Goal: Find specific page/section: Find specific page/section

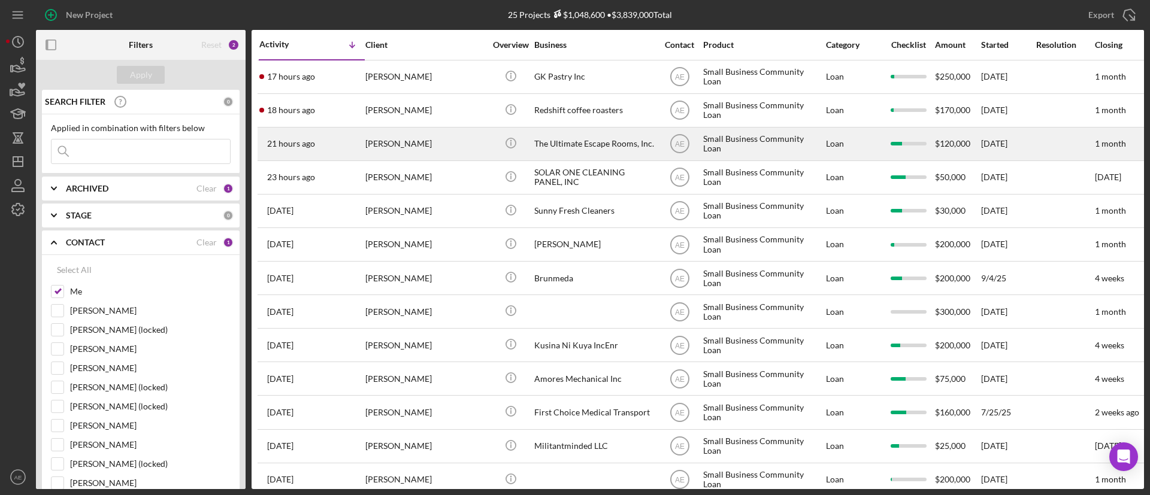
scroll to position [180, 0]
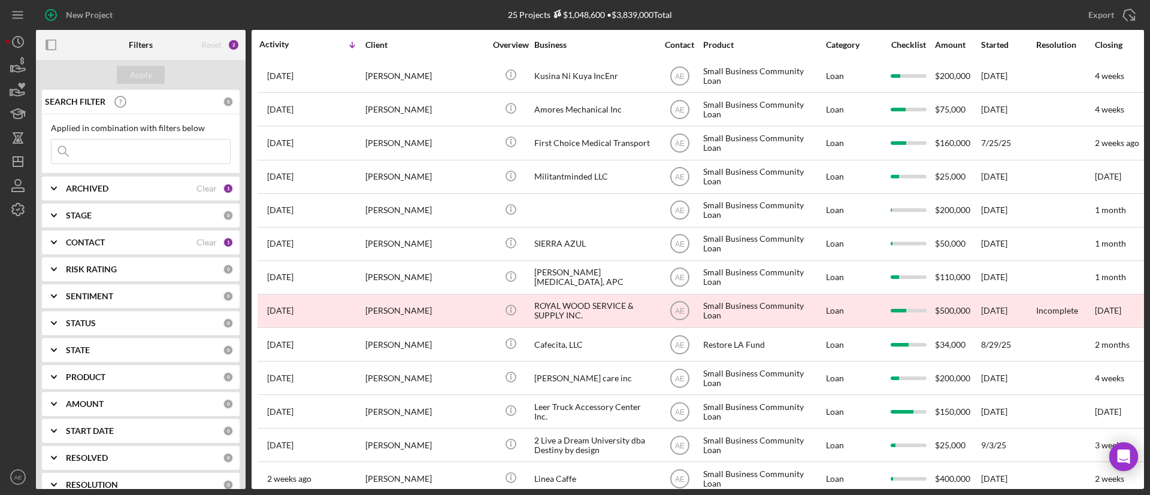
scroll to position [359, 0]
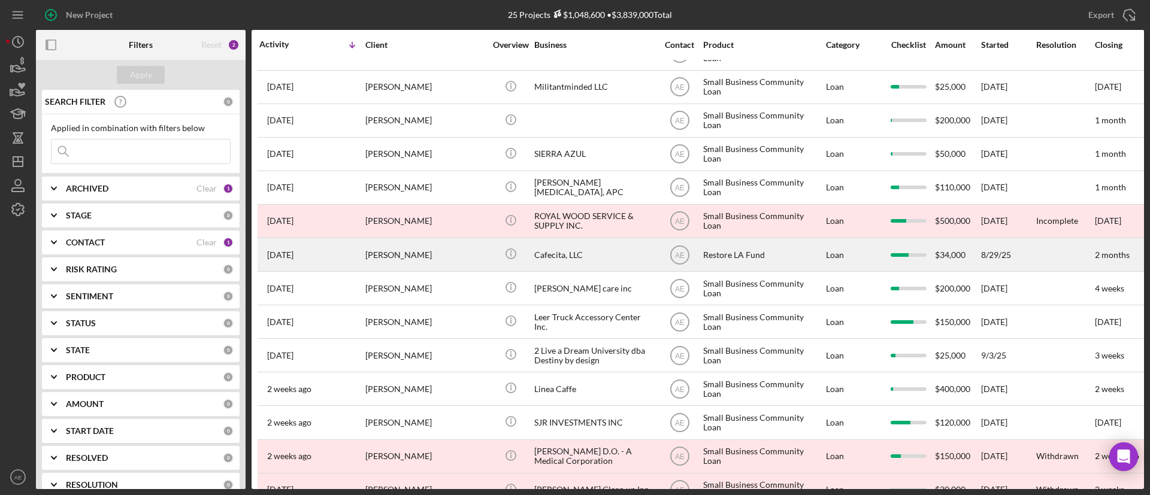
click at [421, 254] on div "[PERSON_NAME]" at bounding box center [425, 255] width 120 height 32
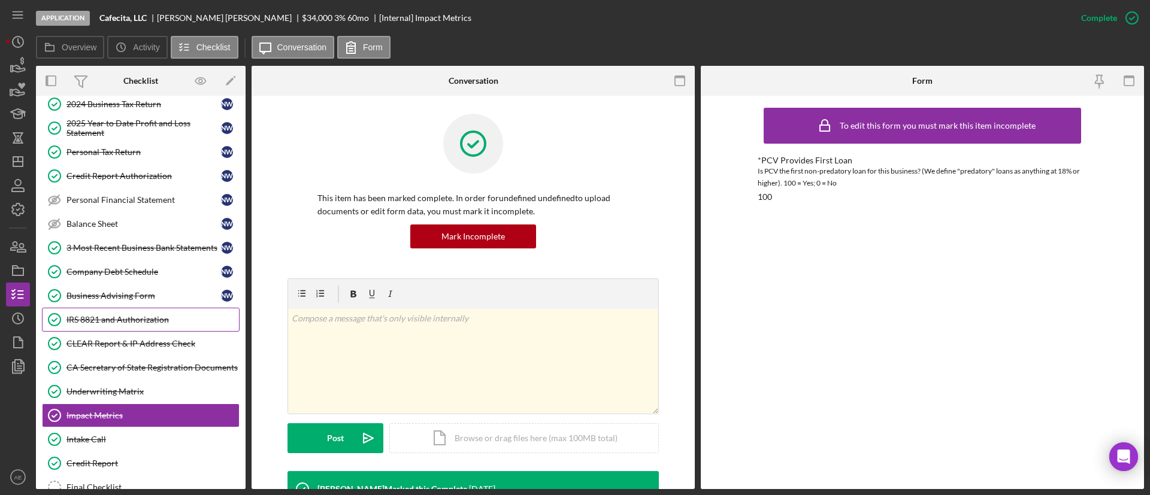
scroll to position [209, 0]
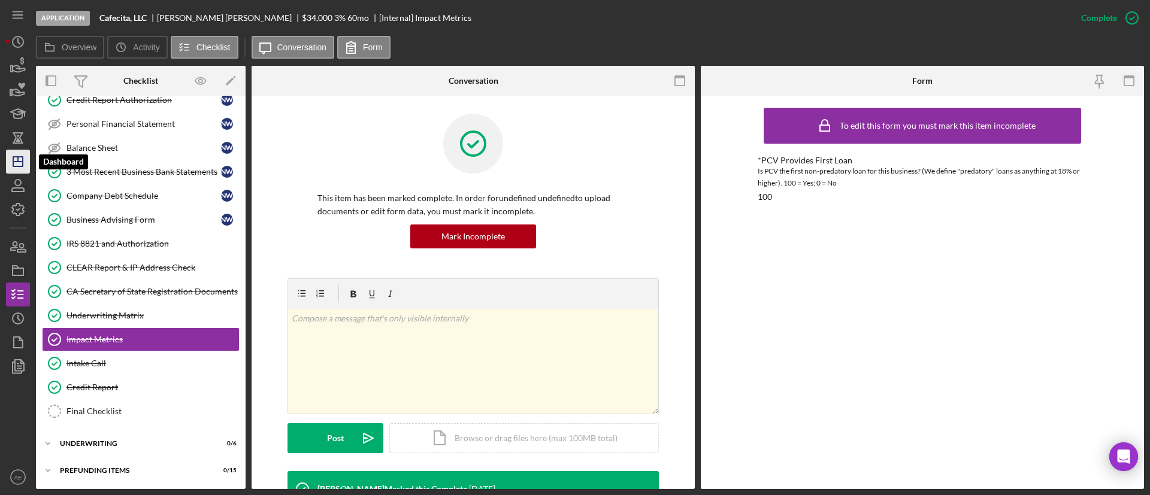
click at [23, 159] on polygon "button" at bounding box center [18, 162] width 10 height 10
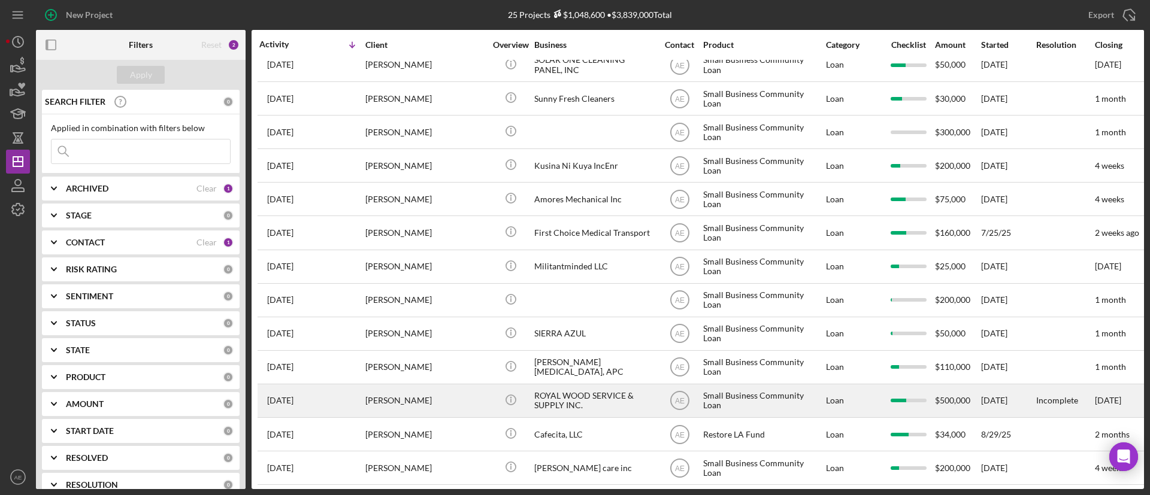
scroll to position [431, 0]
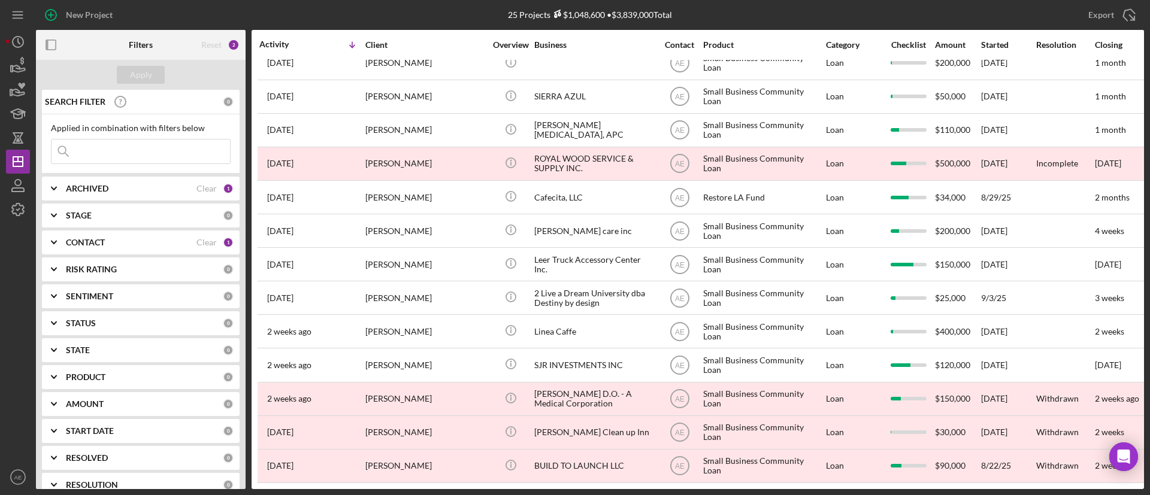
click at [125, 192] on div "ARCHIVED" at bounding box center [131, 189] width 131 height 10
click at [65, 234] on div "Active" at bounding box center [141, 240] width 180 height 19
click at [135, 309] on div "CONTACT Clear 1" at bounding box center [150, 321] width 168 height 24
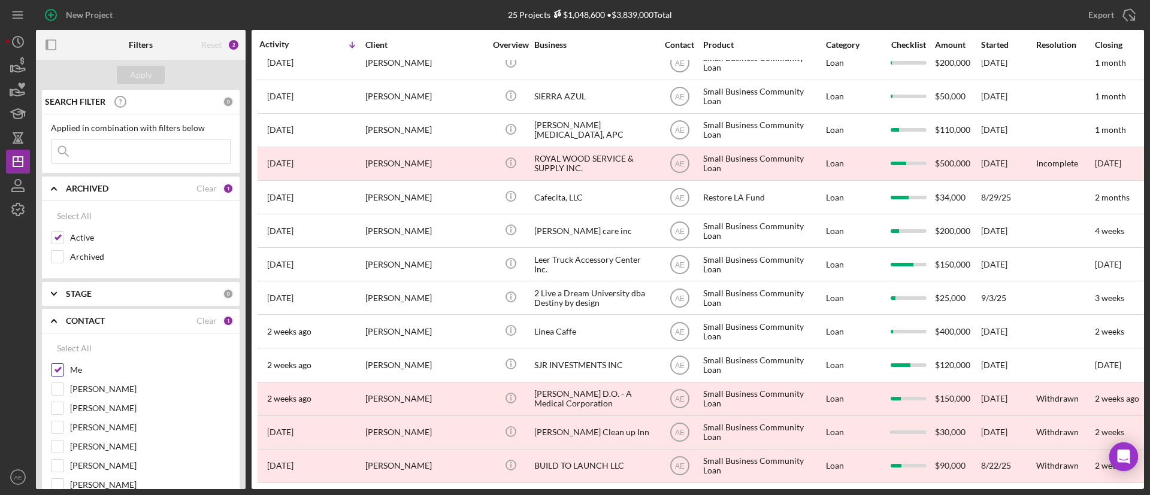
click at [60, 369] on input "Me" at bounding box center [57, 370] width 12 height 12
checkbox input "false"
click at [61, 240] on input "Active" at bounding box center [57, 238] width 12 height 12
checkbox input "false"
click at [107, 145] on input at bounding box center [140, 152] width 178 height 24
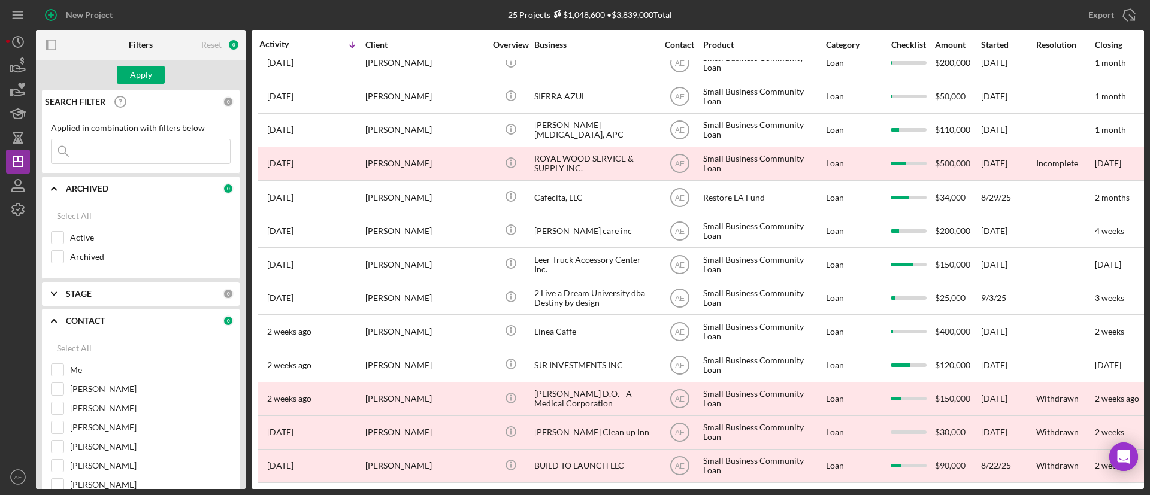
paste input "[PERSON_NAME], Licensed Clinical Social Worker Corporation"
click at [146, 77] on div "Apply" at bounding box center [141, 75] width 22 height 18
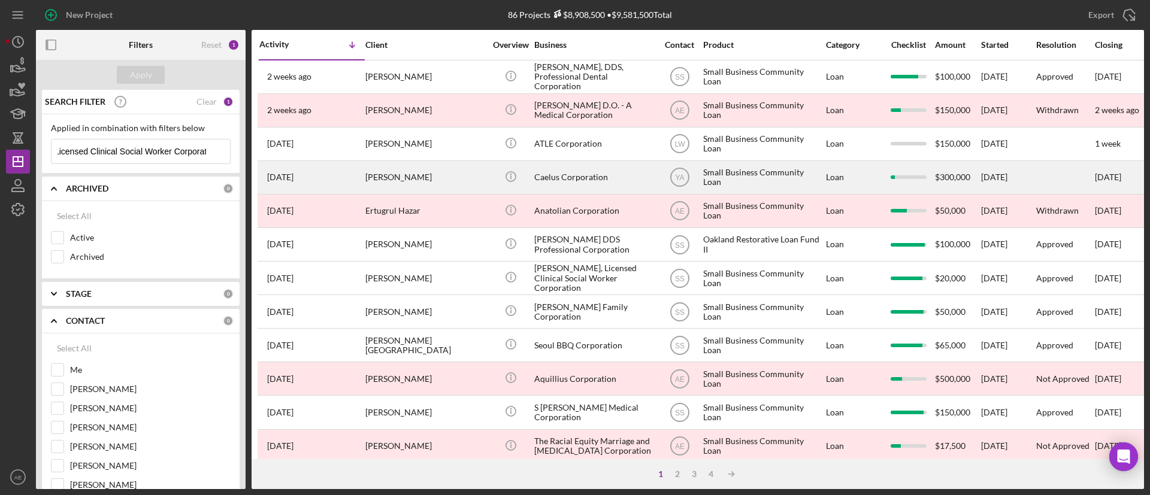
drag, startPoint x: 143, startPoint y: 153, endPoint x: 260, endPoint y: 160, distance: 117.6
click at [260, 160] on div "Filters Reset 1 Apply SEARCH FILTER Clear 1 Applied in combination with filters…" at bounding box center [590, 259] width 1108 height 459
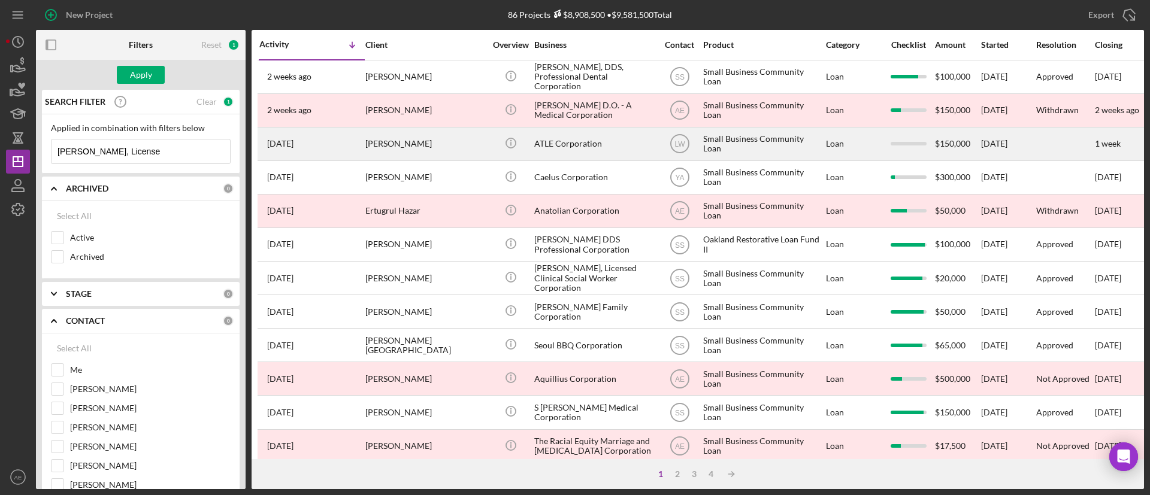
scroll to position [0, 0]
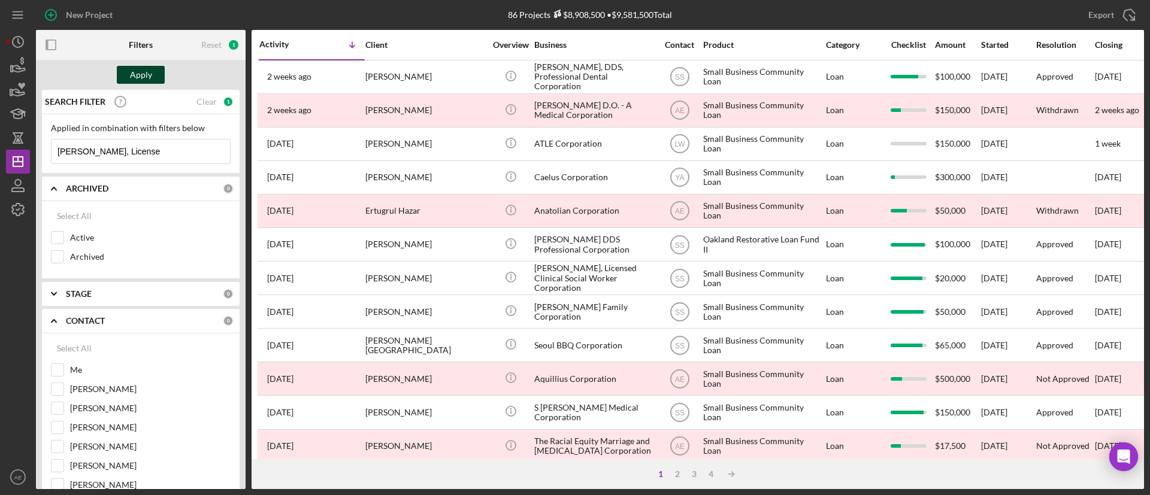
type input "[PERSON_NAME], License"
click at [140, 77] on div "Apply" at bounding box center [141, 75] width 22 height 18
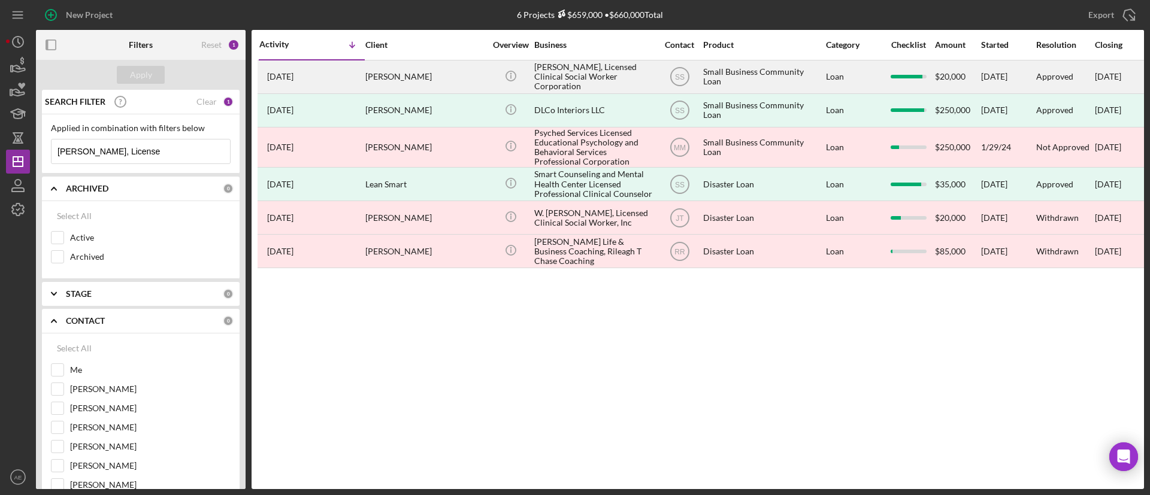
click at [448, 73] on div "[PERSON_NAME]" at bounding box center [425, 77] width 120 height 32
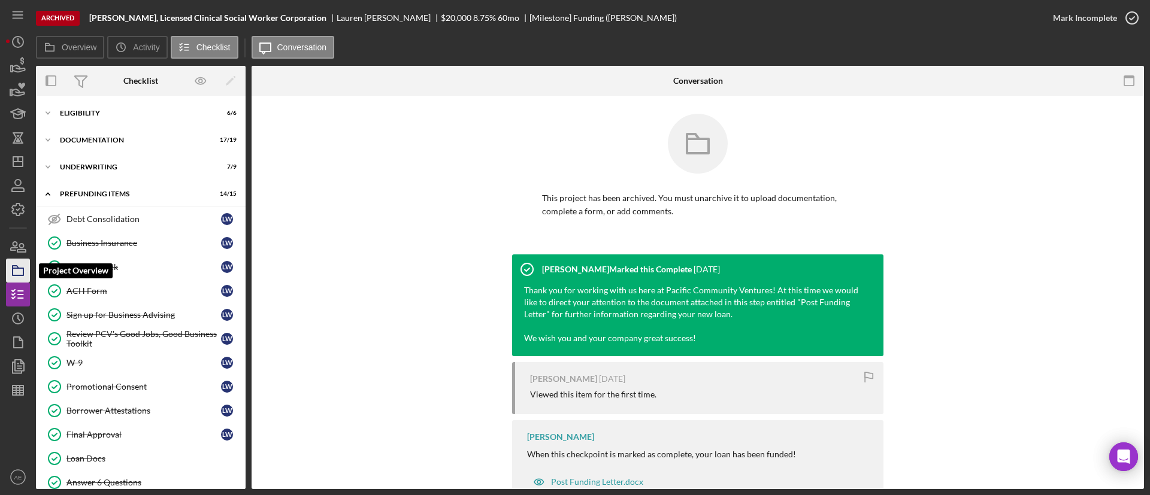
drag, startPoint x: 13, startPoint y: 267, endPoint x: 25, endPoint y: 266, distance: 11.4
click at [13, 266] on polygon "button" at bounding box center [16, 267] width 6 height 2
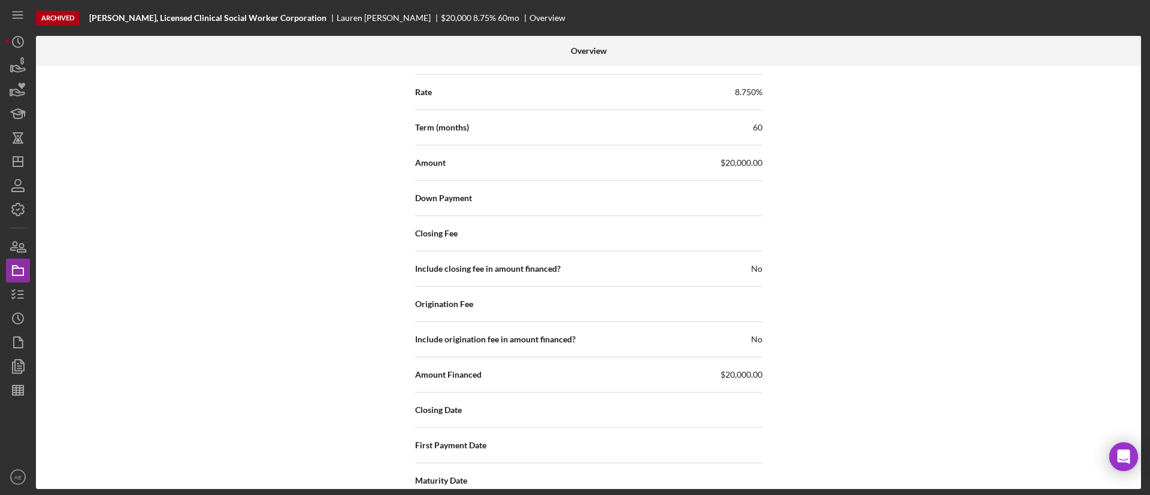
scroll to position [1886, 0]
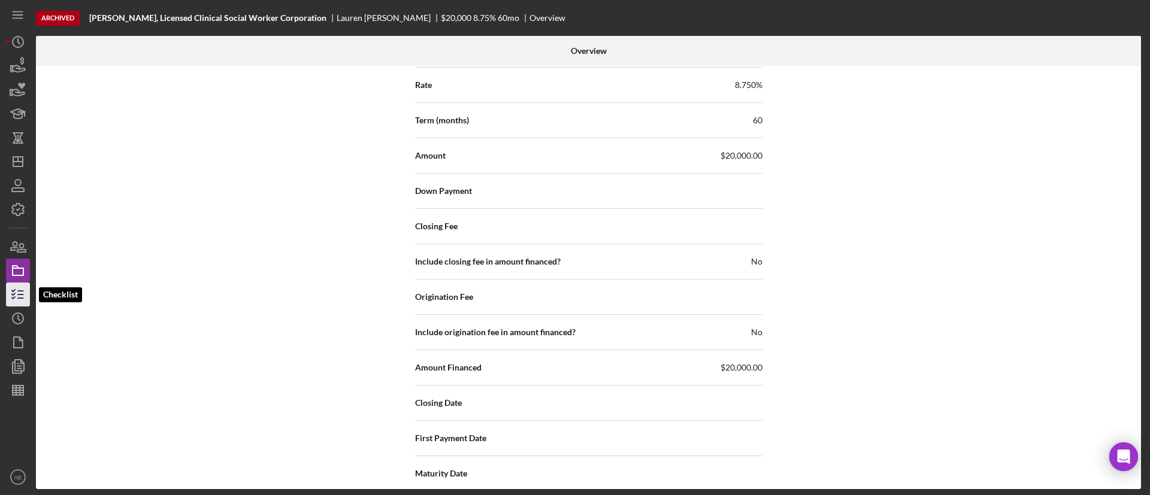
click at [16, 290] on icon "button" at bounding box center [18, 295] width 30 height 30
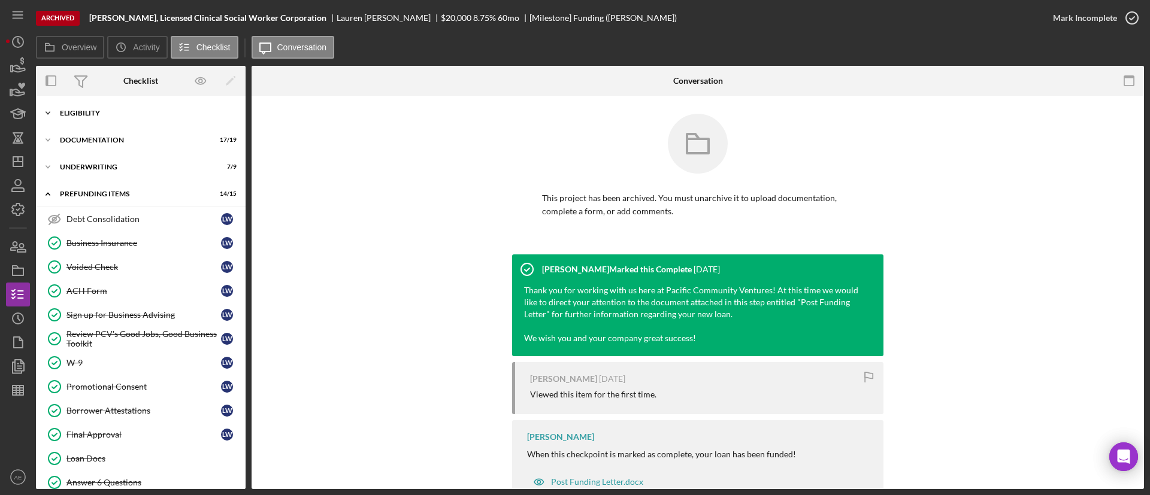
click at [92, 118] on div "Icon/Expander Eligibility 6 / 6" at bounding box center [141, 113] width 210 height 24
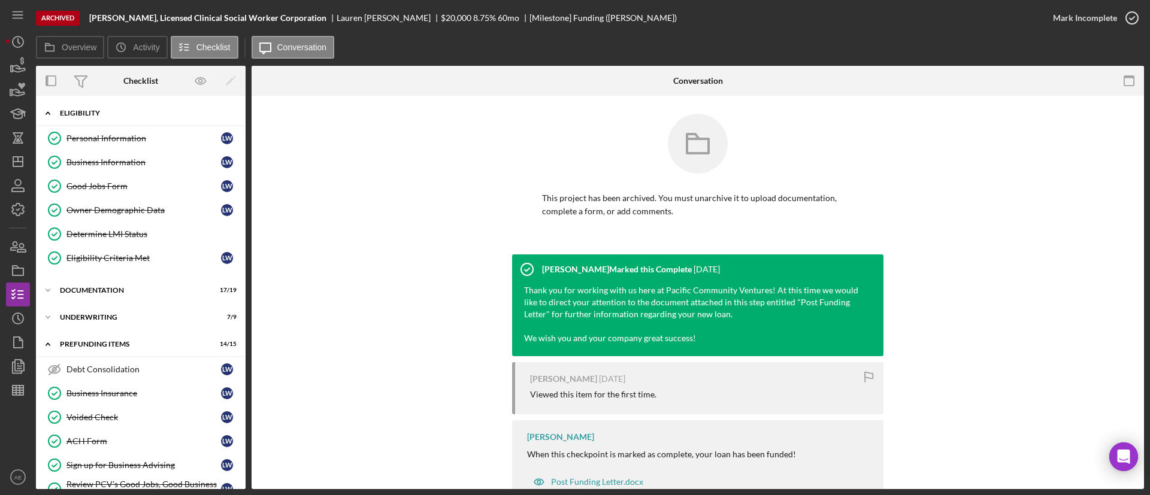
click at [101, 110] on div "Eligibility" at bounding box center [145, 113] width 171 height 7
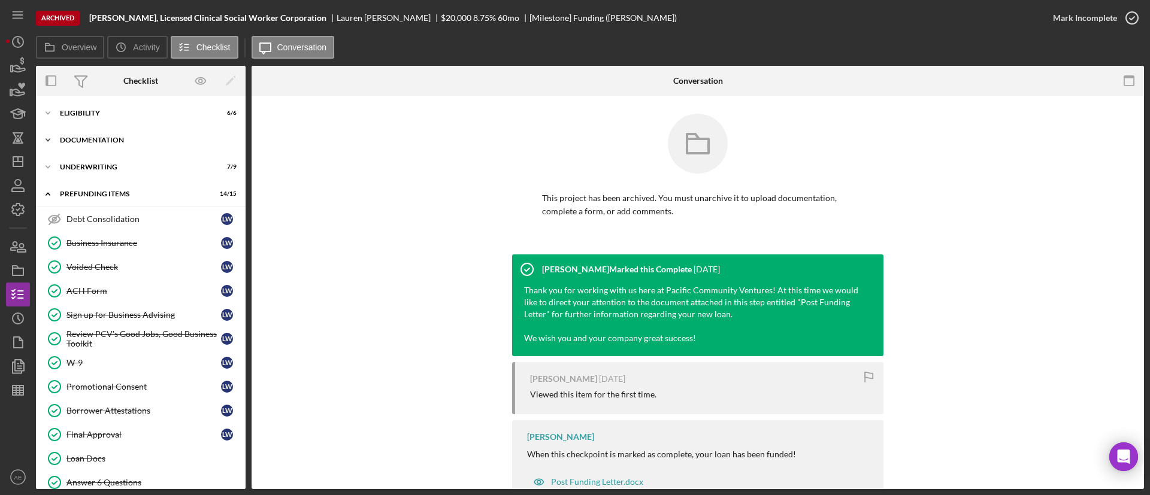
click at [106, 133] on div "Icon/Expander Documentation 17 / 19" at bounding box center [141, 140] width 210 height 24
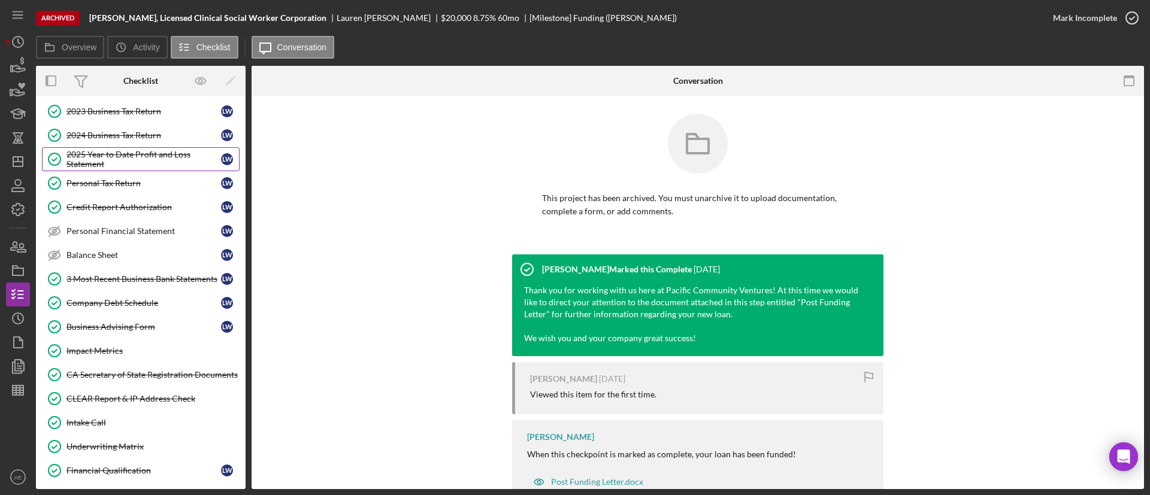
scroll to position [180, 0]
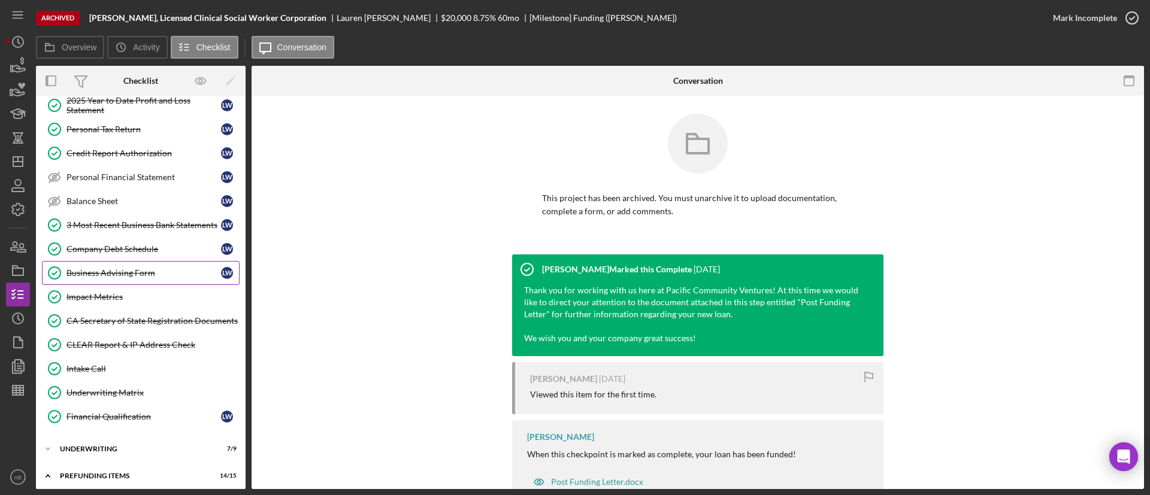
click at [121, 269] on div "Business Advising Form" at bounding box center [143, 273] width 154 height 10
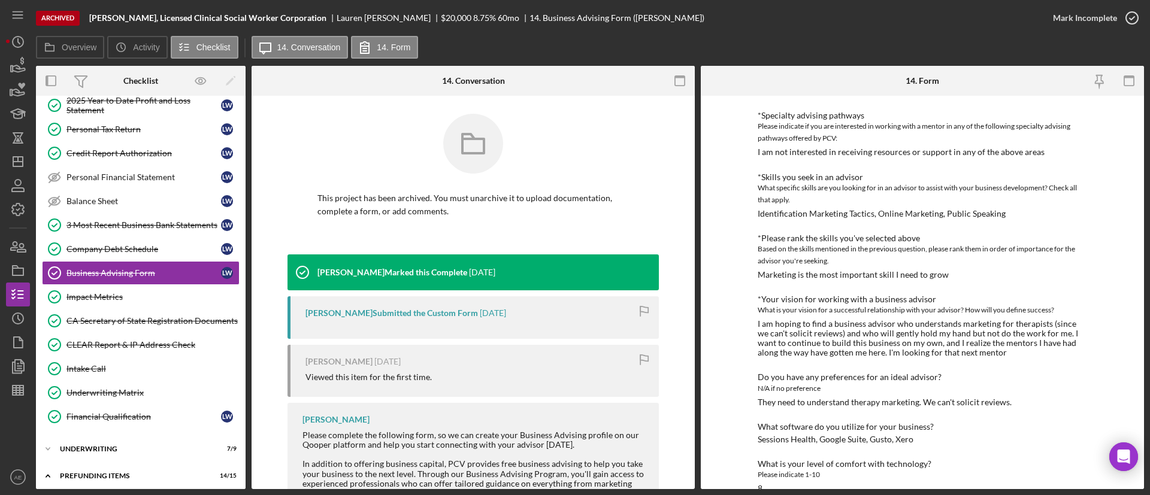
scroll to position [153, 0]
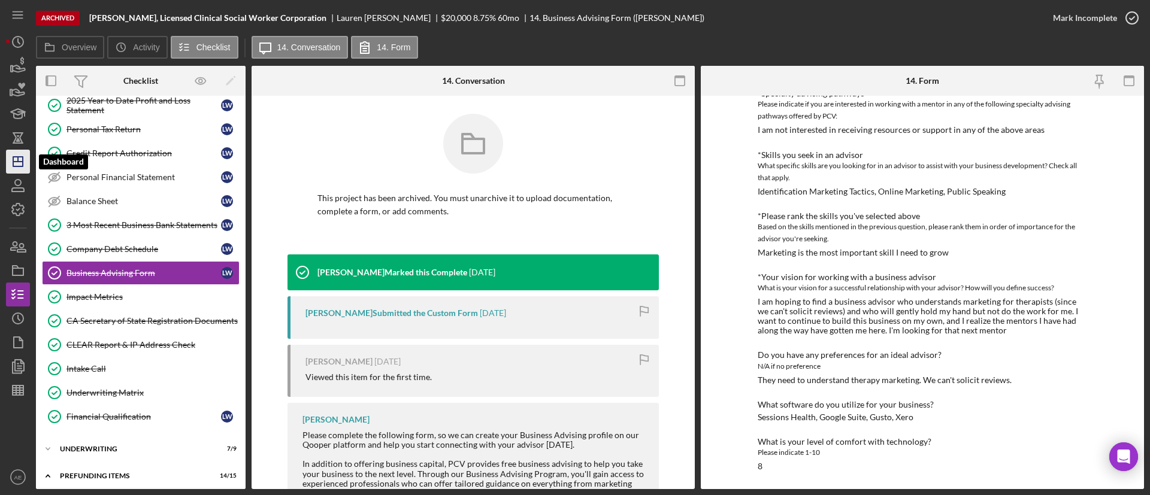
click at [22, 165] on polygon "button" at bounding box center [18, 162] width 10 height 10
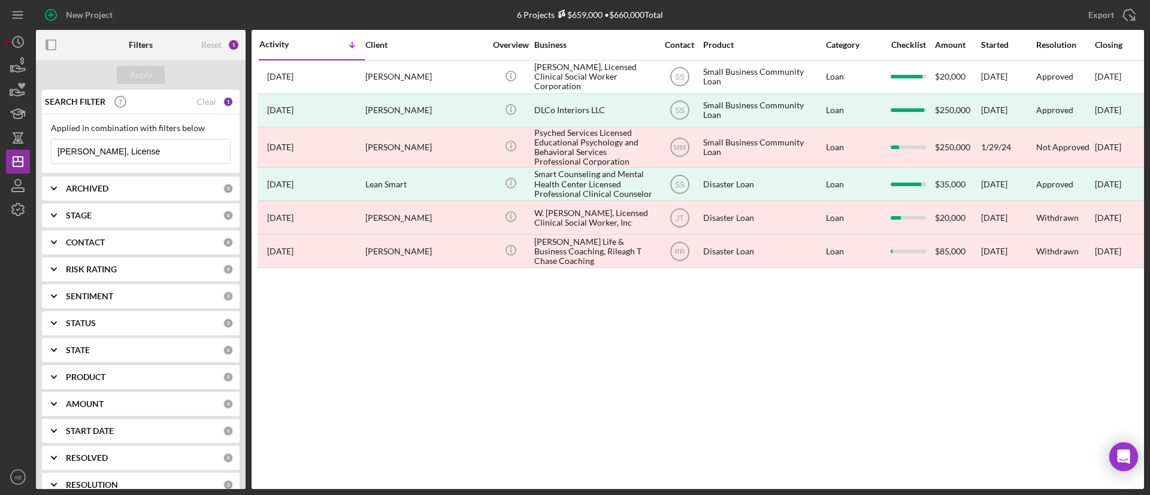
click at [113, 156] on input "[PERSON_NAME], License" at bounding box center [140, 152] width 178 height 24
paste input "Platinum Waves Electric"
type input "Platinum Wav"
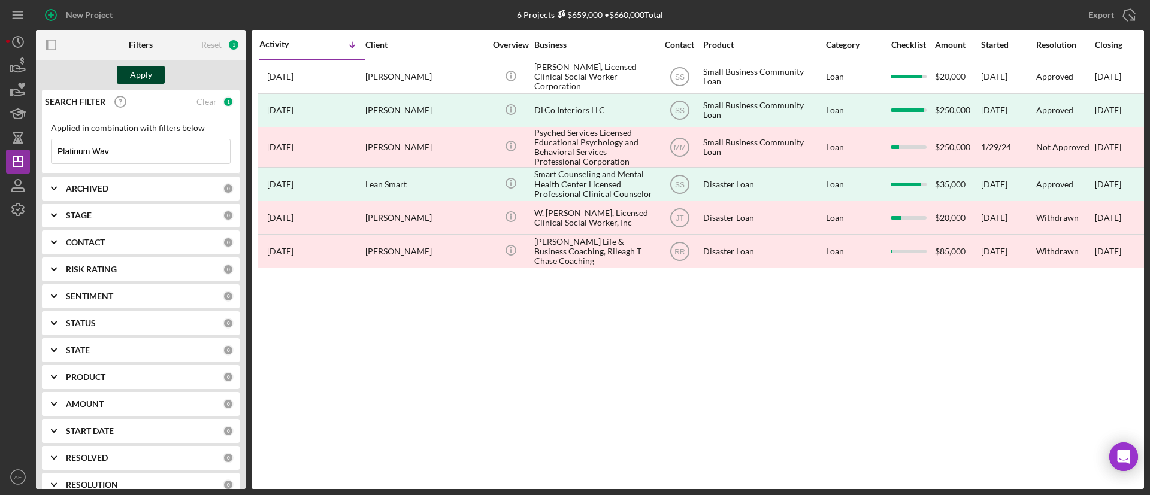
click at [141, 81] on div "Apply" at bounding box center [141, 75] width 22 height 18
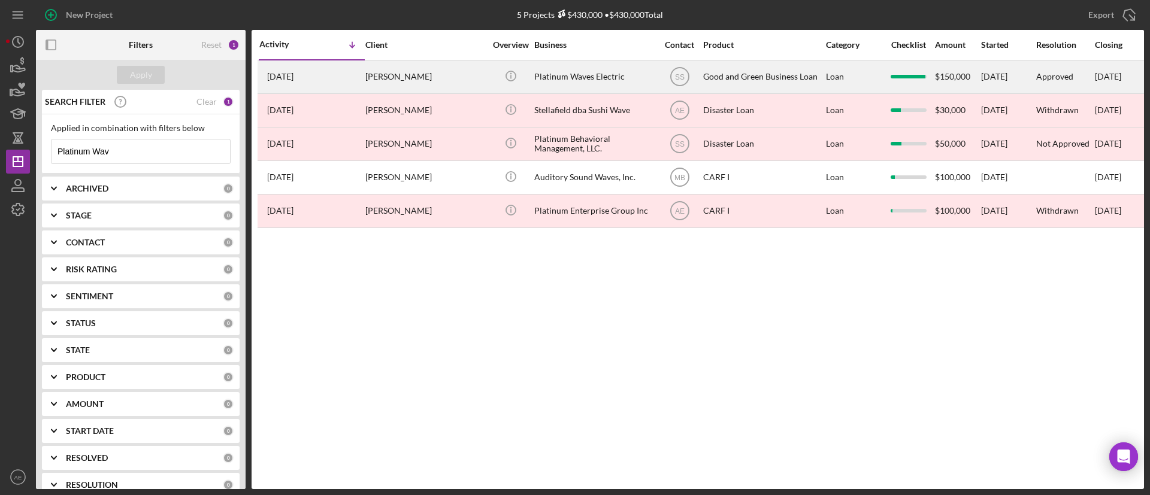
click at [398, 72] on div "[PERSON_NAME]" at bounding box center [425, 77] width 120 height 32
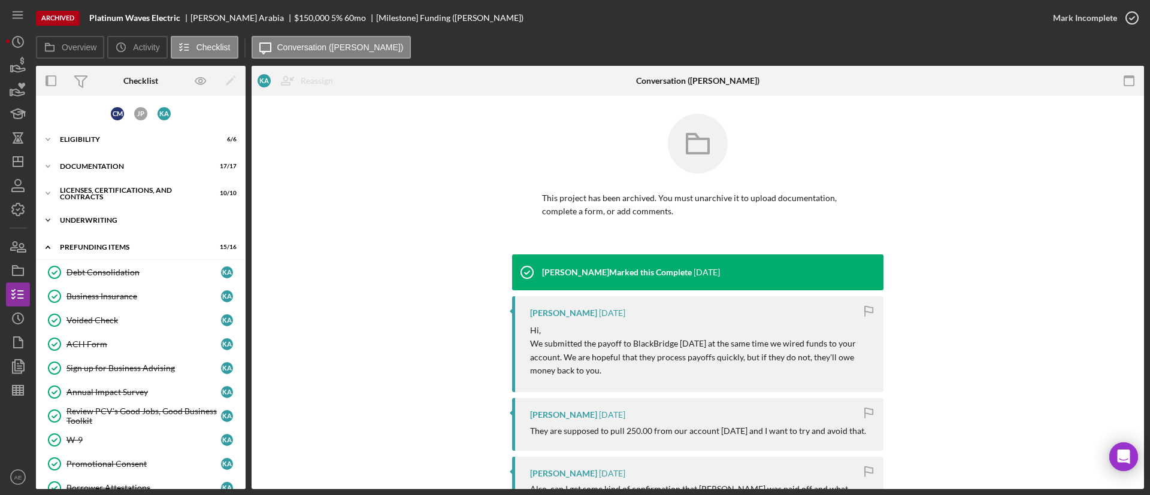
click at [117, 217] on div "Underwriting" at bounding box center [145, 220] width 171 height 7
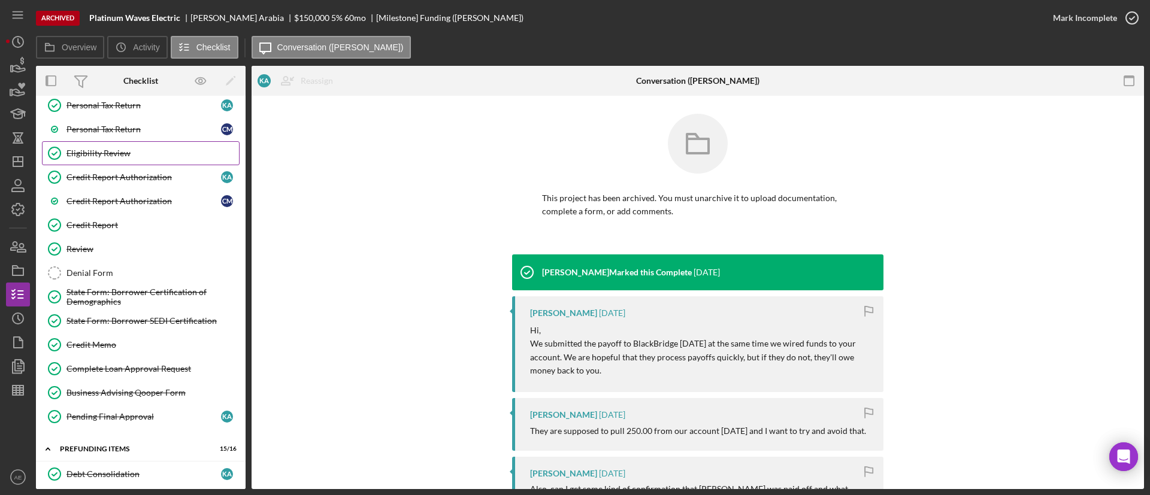
scroll to position [180, 0]
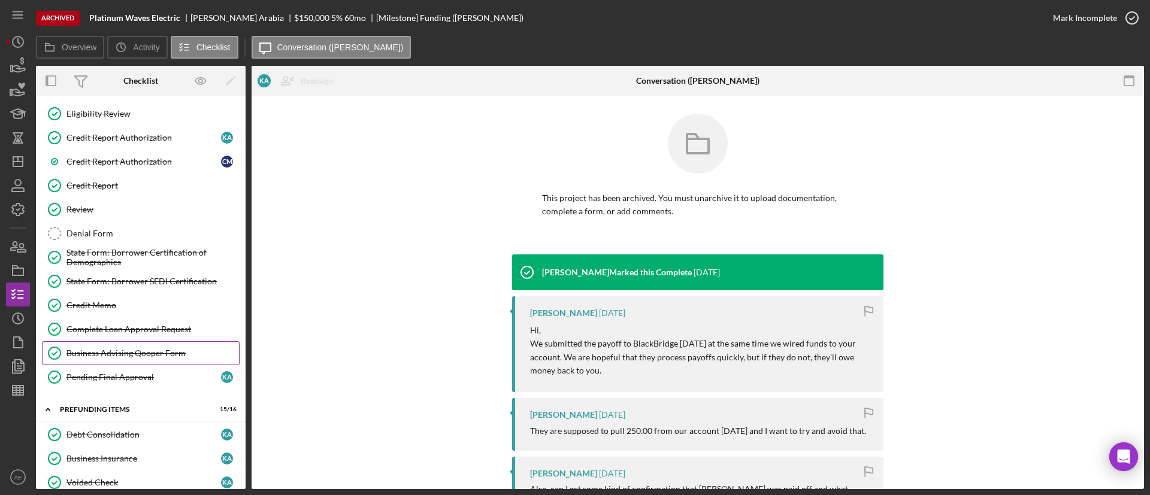
click at [125, 353] on div "Business Advising Qooper Form" at bounding box center [152, 353] width 172 height 10
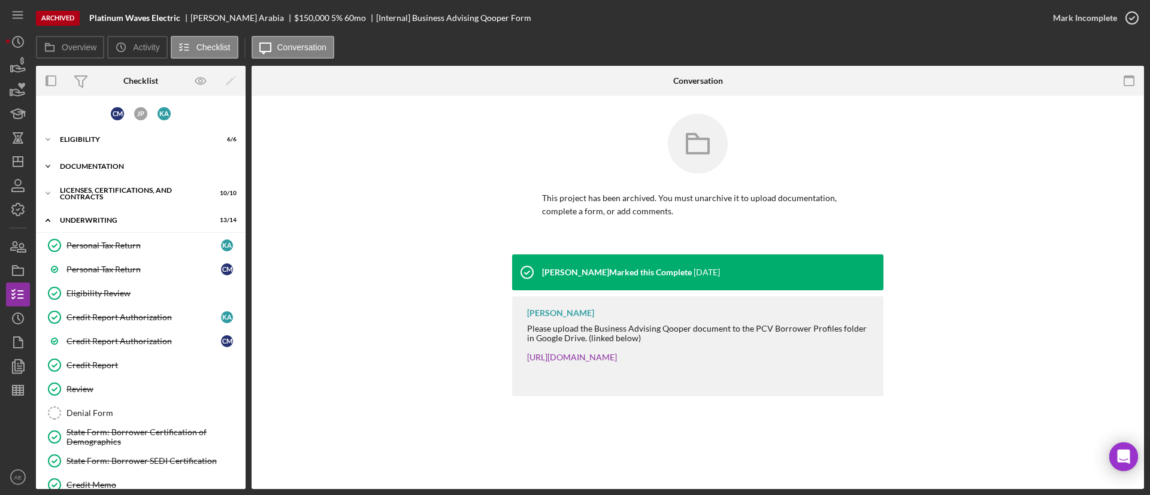
click at [121, 172] on div "Icon/Expander Documentation 17 / 17" at bounding box center [141, 166] width 210 height 24
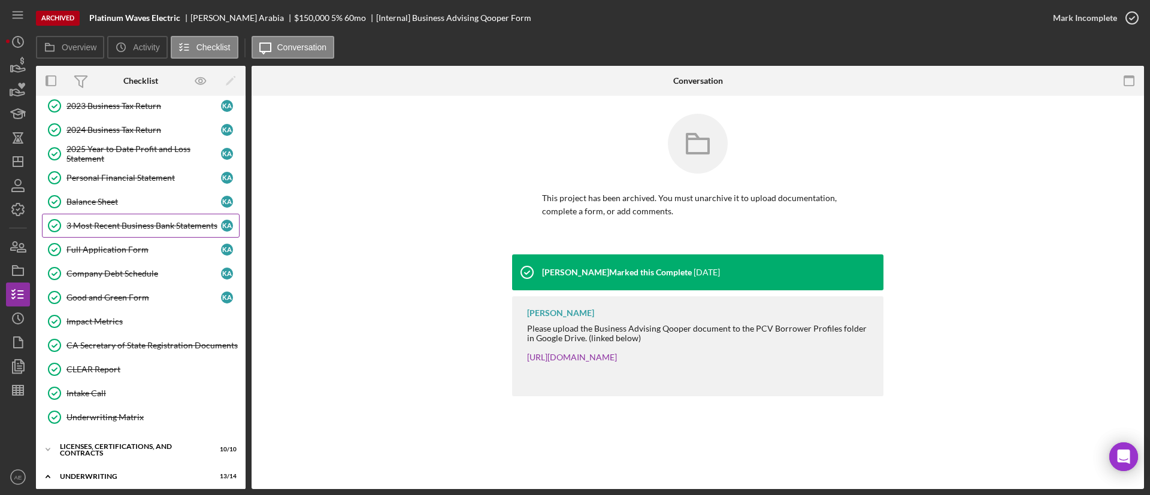
scroll to position [180, 0]
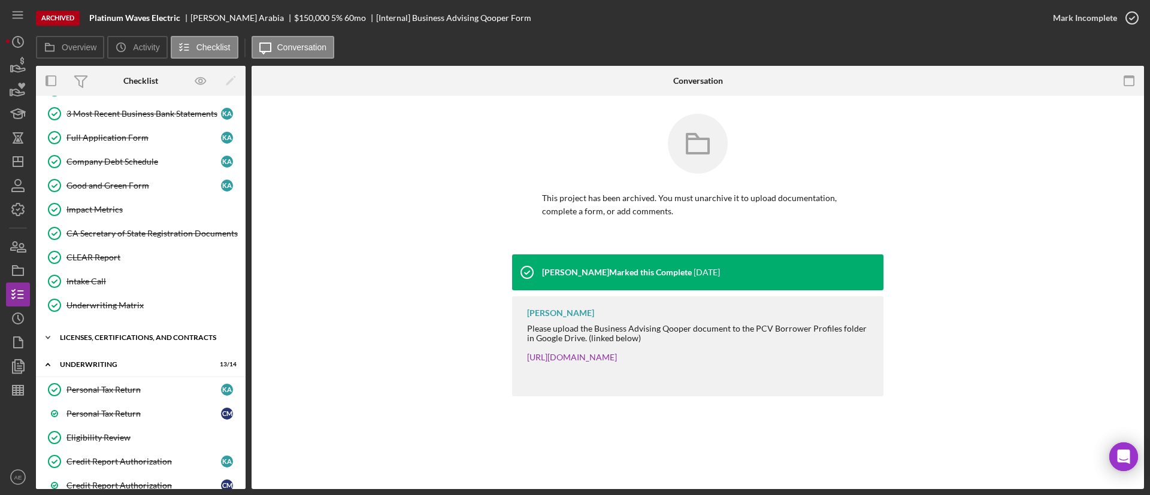
click at [118, 342] on div "Icon/Expander Licenses, Certifications, and Contracts 10 / 10" at bounding box center [141, 338] width 210 height 24
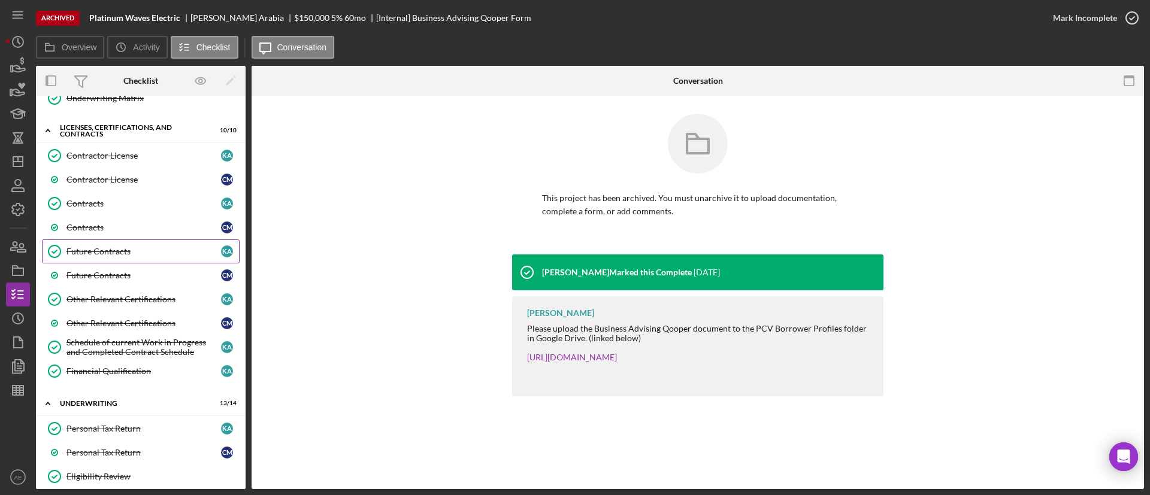
scroll to position [449, 0]
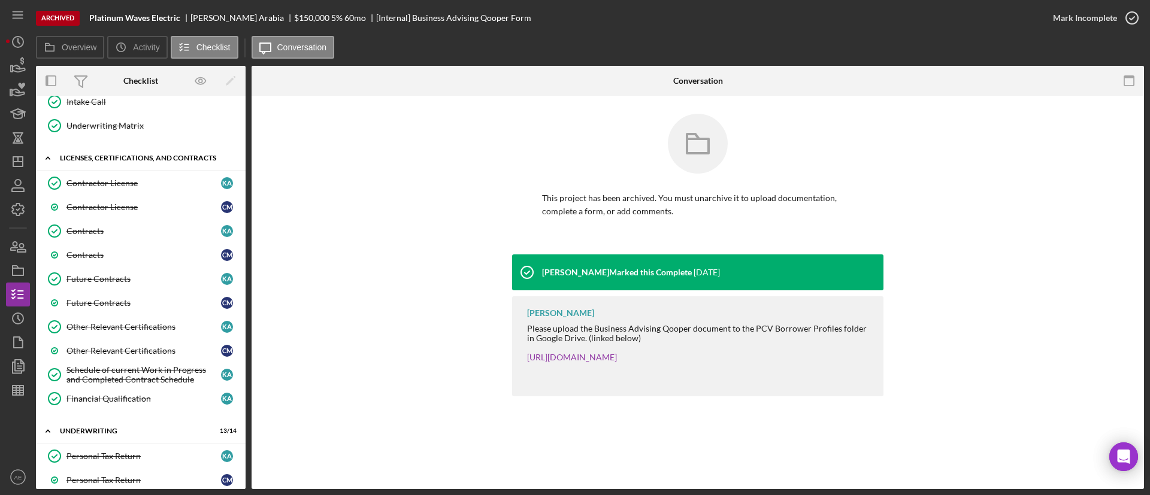
click at [139, 168] on div "Icon/Expander Licenses, Certifications, and Contracts 10 / 10" at bounding box center [141, 158] width 210 height 25
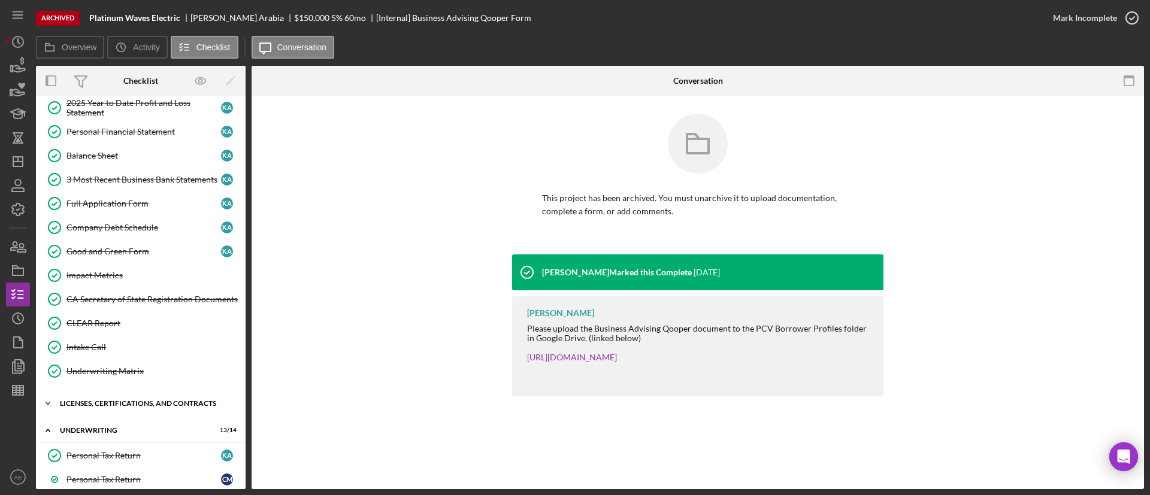
scroll to position [0, 0]
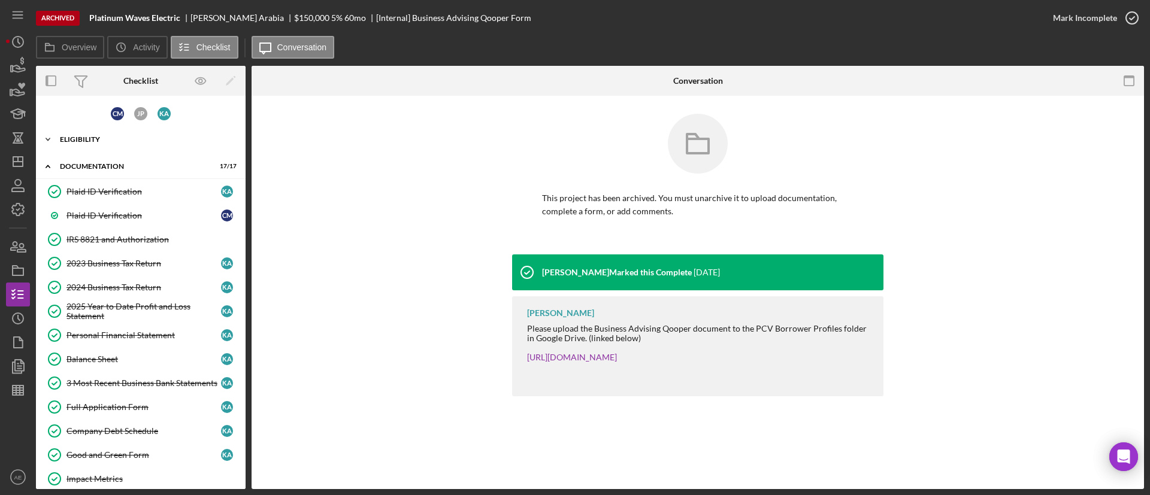
click at [105, 136] on div "Eligibility" at bounding box center [145, 139] width 171 height 7
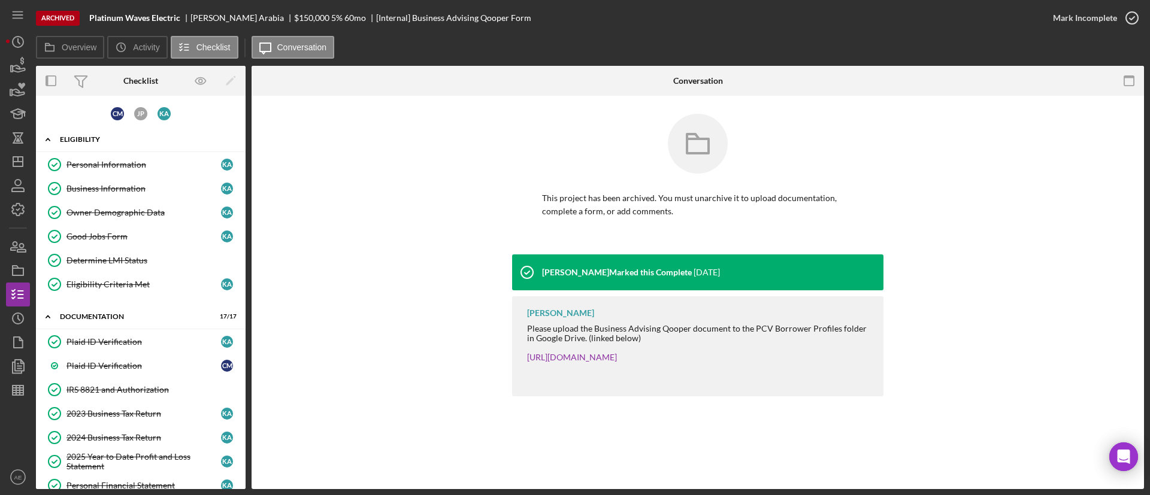
click at [105, 136] on div "Eligibility" at bounding box center [145, 139] width 171 height 7
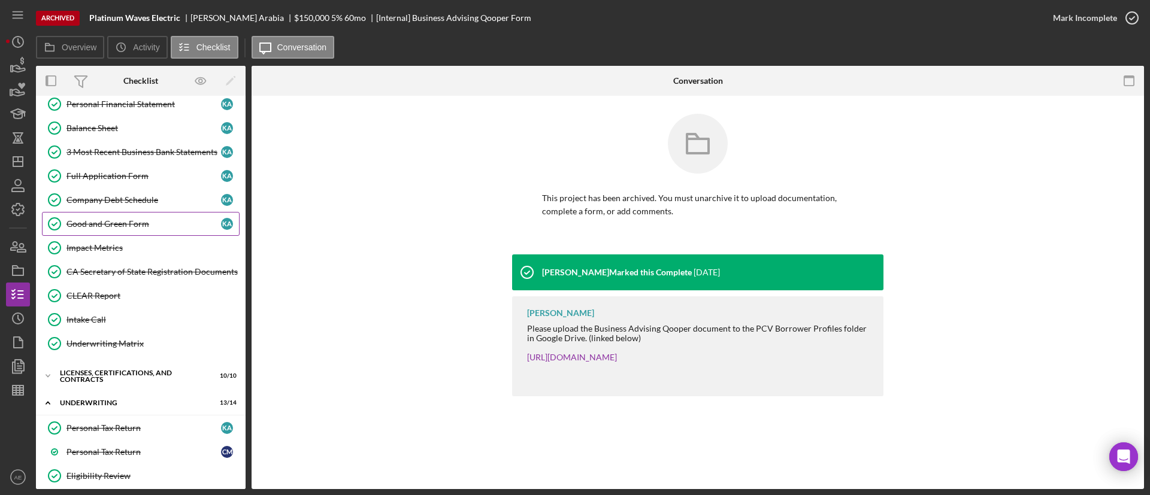
scroll to position [269, 0]
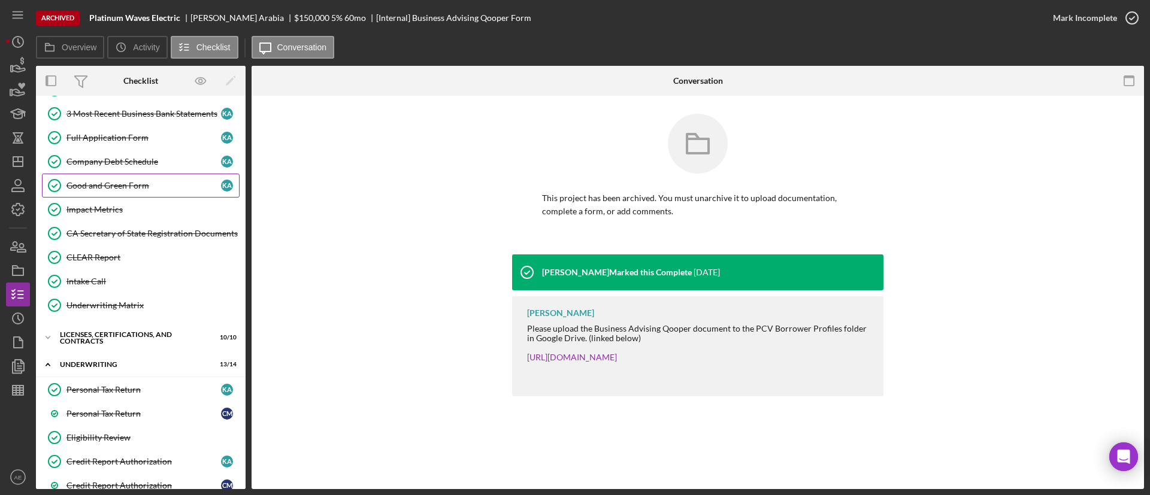
click at [143, 184] on div "Good and Green Form" at bounding box center [143, 186] width 154 height 10
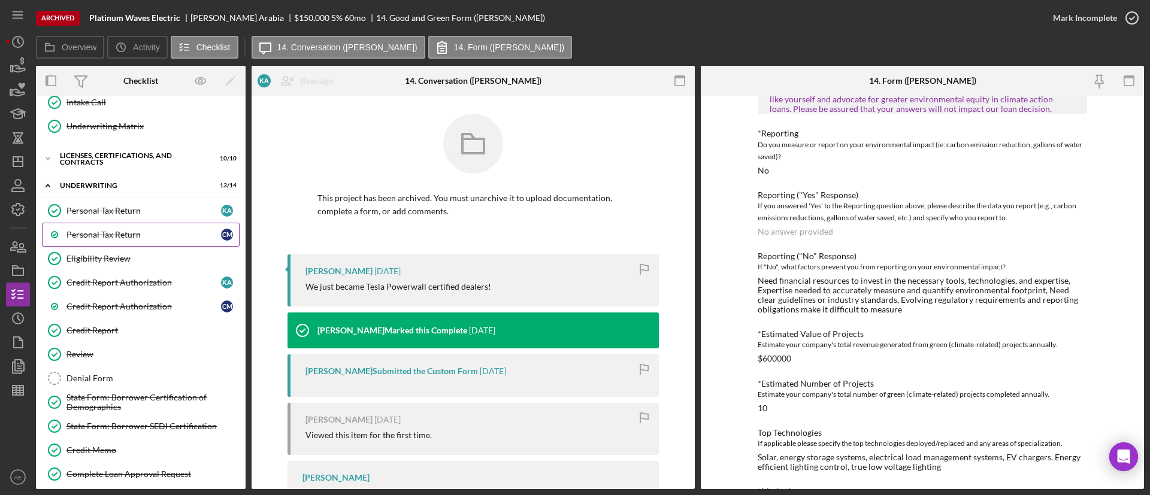
scroll to position [449, 0]
click at [125, 167] on div "Icon/Expander Licenses, Certifications, and Contracts 10 / 10" at bounding box center [141, 158] width 210 height 24
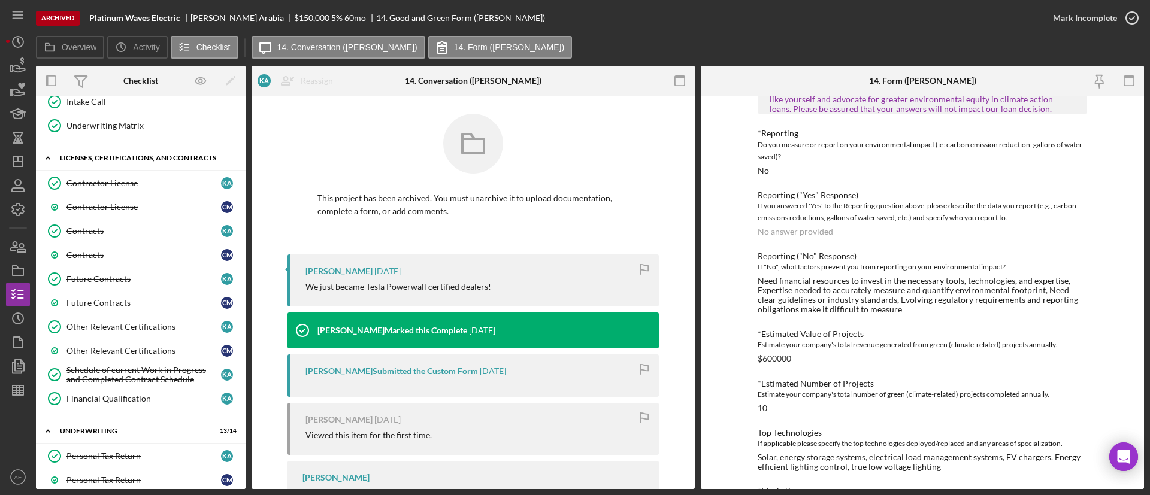
click at [117, 162] on div "Icon/Expander Licenses, Certifications, and Contracts 10 / 10" at bounding box center [141, 158] width 210 height 25
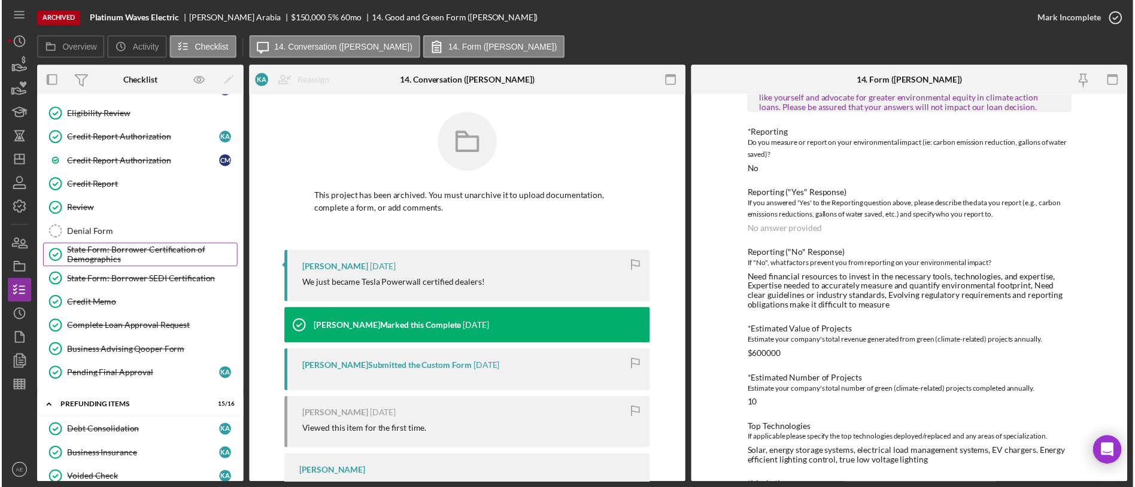
scroll to position [629, 0]
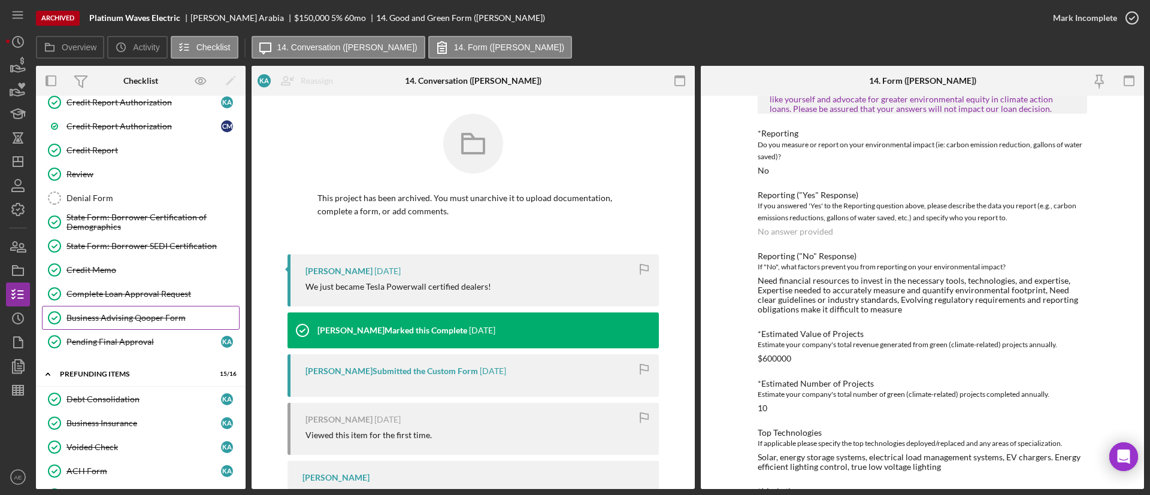
click at [134, 319] on div "Business Advising Qooper Form" at bounding box center [152, 318] width 172 height 10
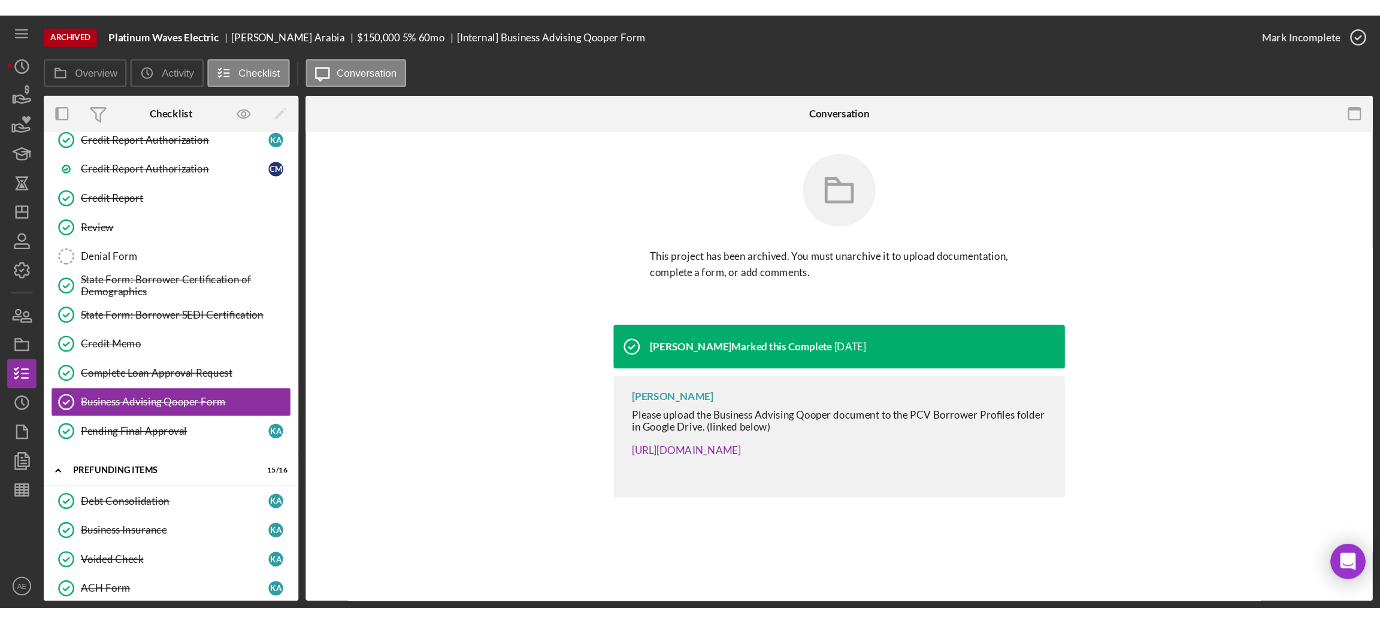
scroll to position [629, 0]
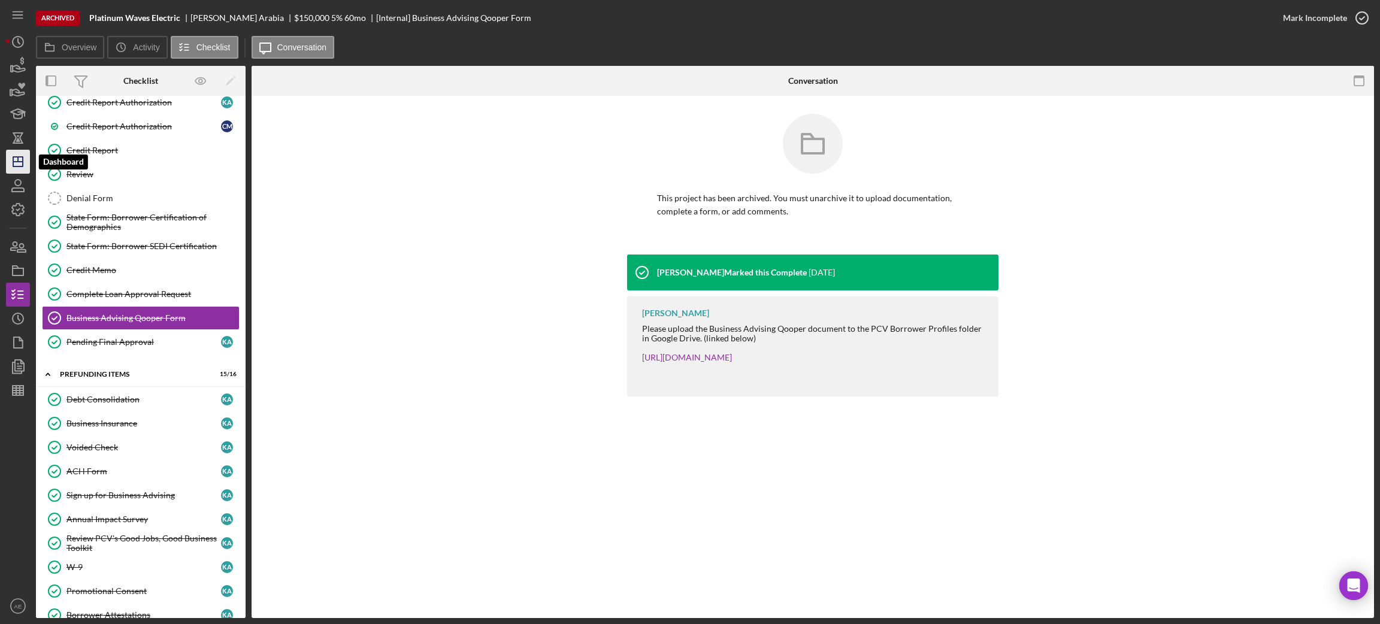
click at [19, 165] on icon "Icon/Dashboard" at bounding box center [18, 162] width 30 height 30
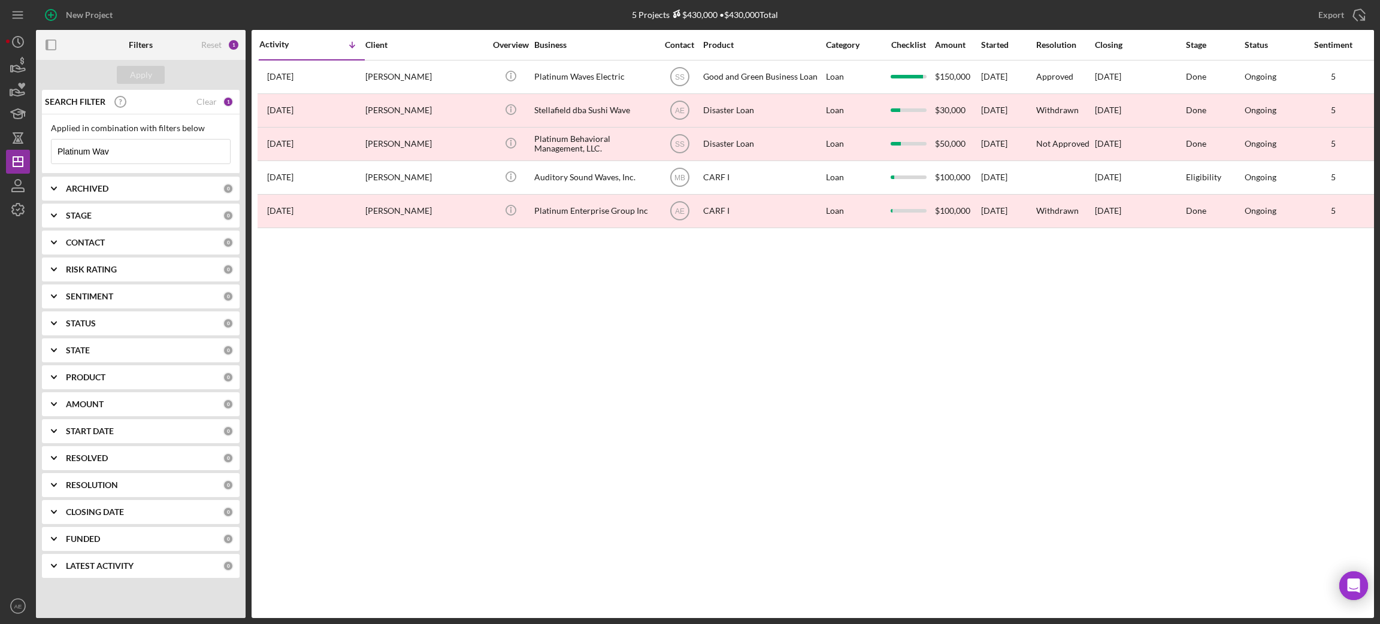
click at [125, 146] on input "Platinum Wav" at bounding box center [140, 152] width 178 height 24
paste input "Spud Street, Inc."
type input "Spud Street, Inc."
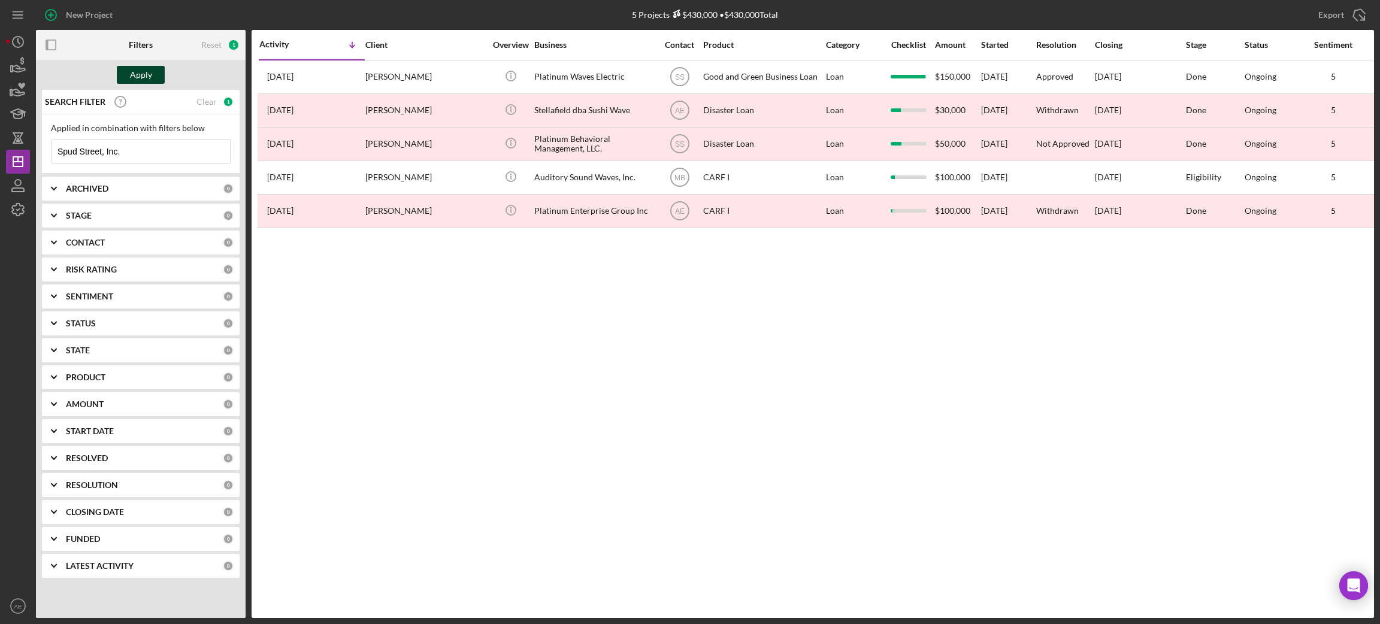
click at [150, 71] on div "Apply" at bounding box center [141, 75] width 22 height 18
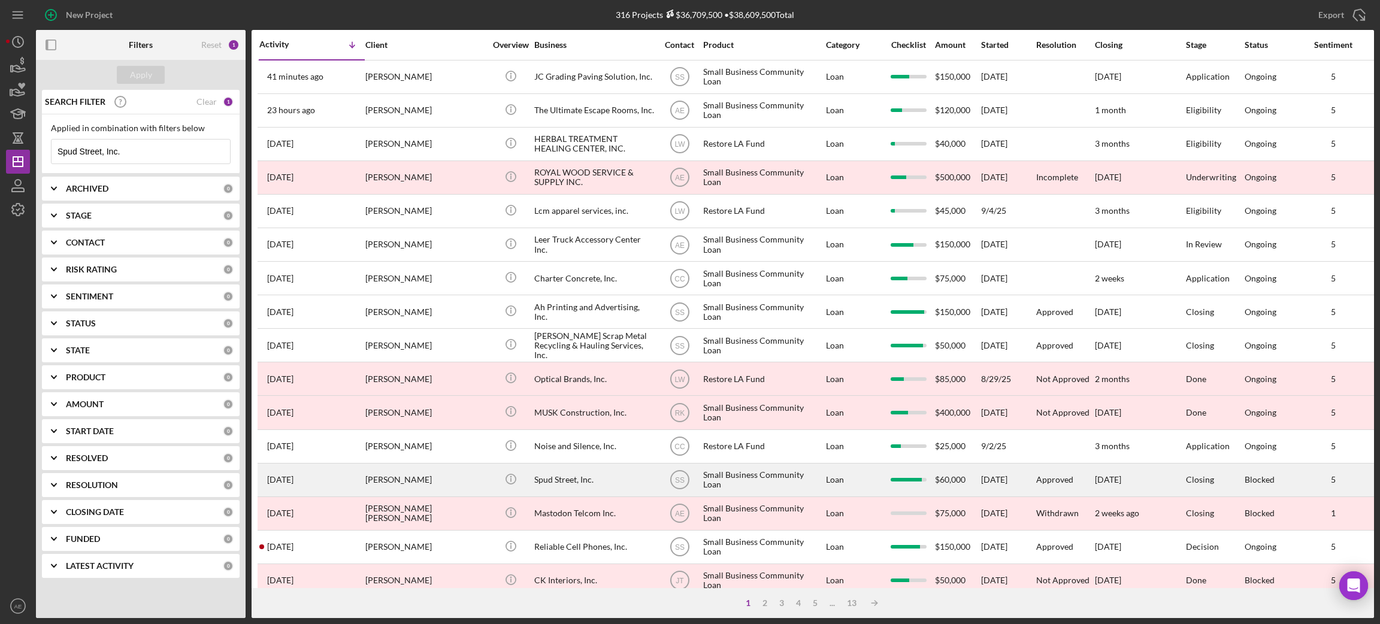
click at [567, 484] on div "Spud Street, Inc." at bounding box center [594, 480] width 120 height 32
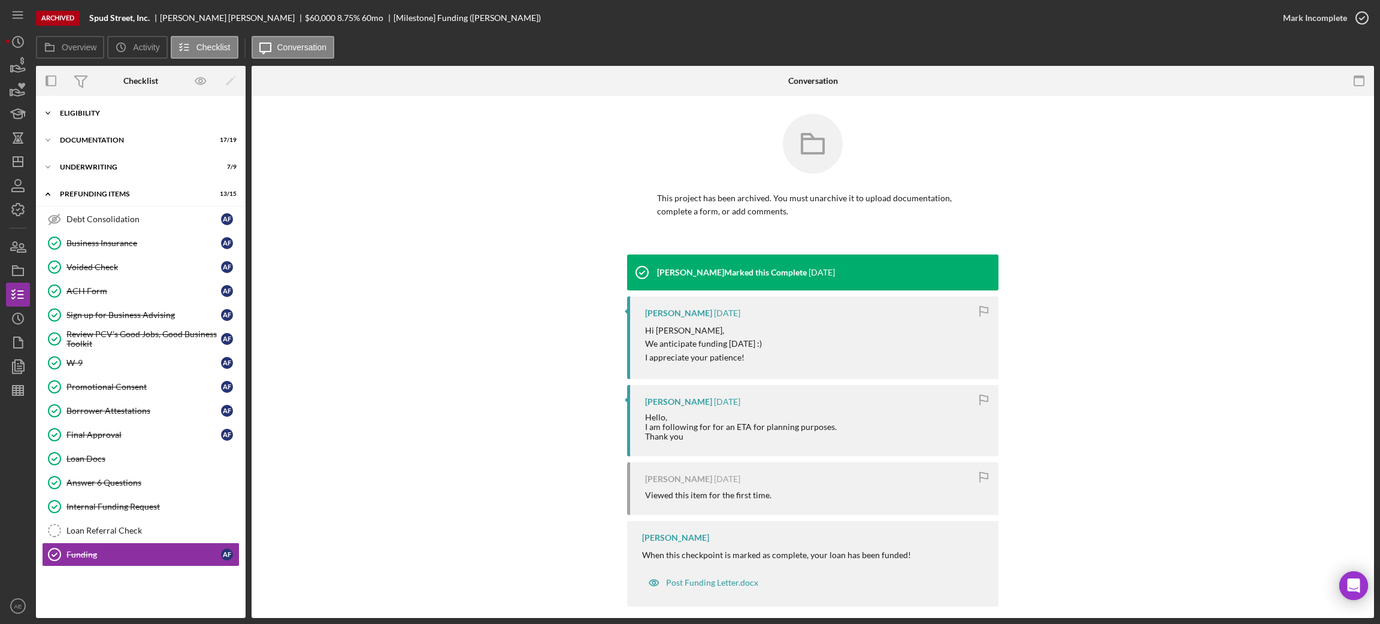
click at [99, 113] on div "Eligibility" at bounding box center [145, 113] width 171 height 7
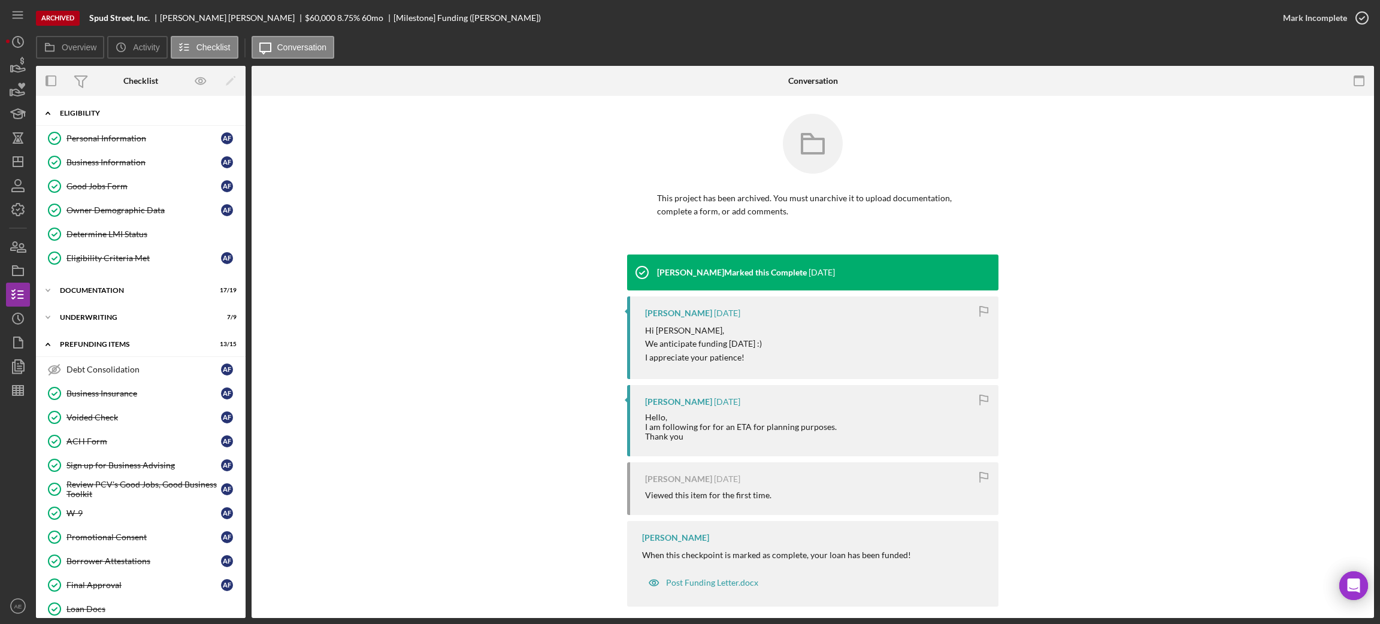
click at [99, 113] on div "Eligibility" at bounding box center [145, 113] width 171 height 7
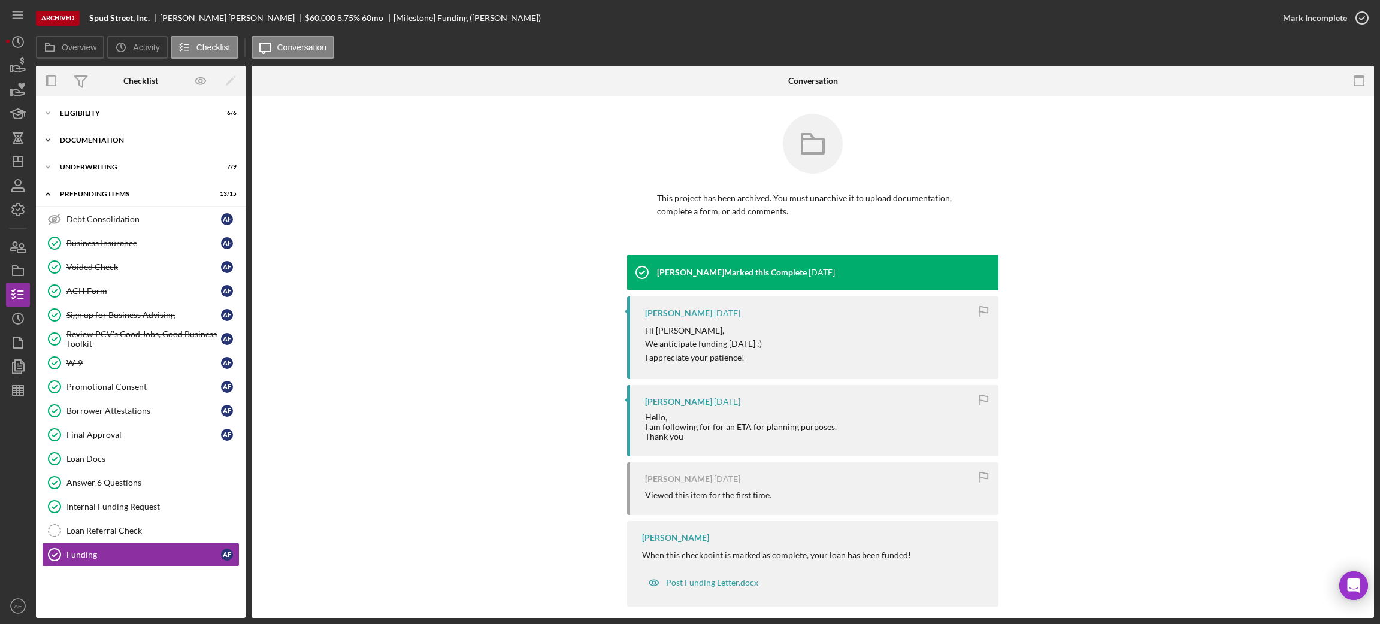
click at [110, 142] on div "Documentation" at bounding box center [145, 140] width 171 height 7
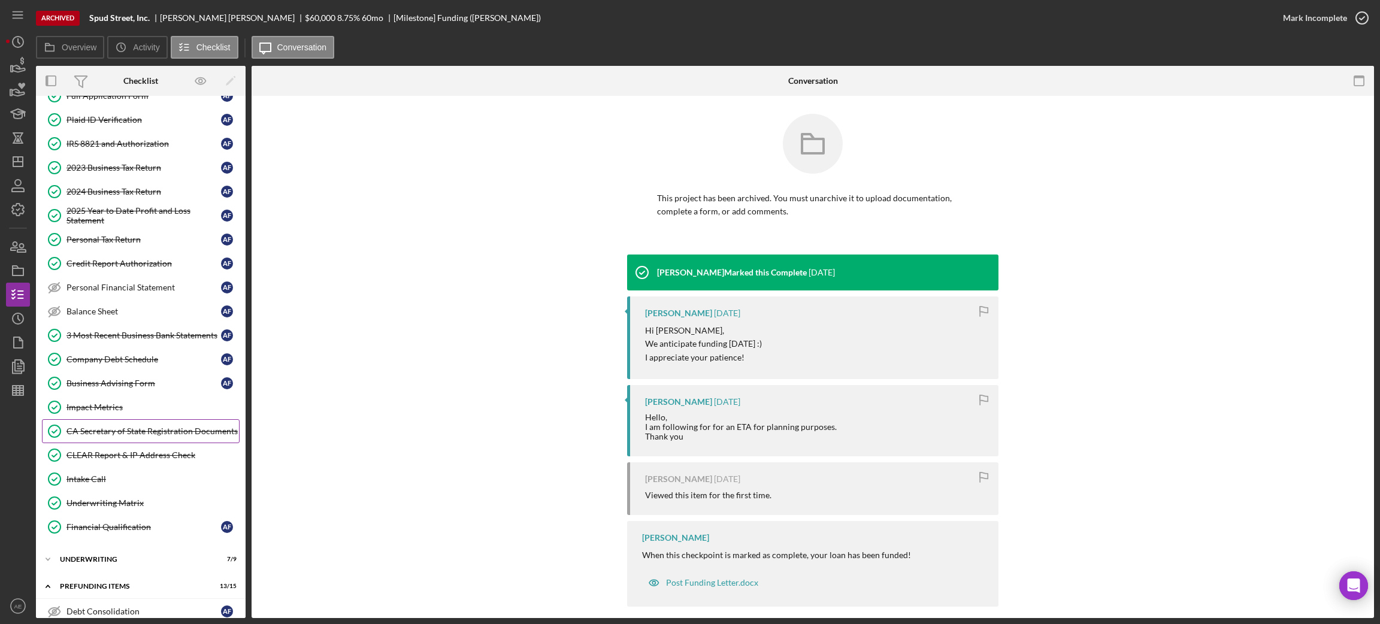
scroll to position [180, 0]
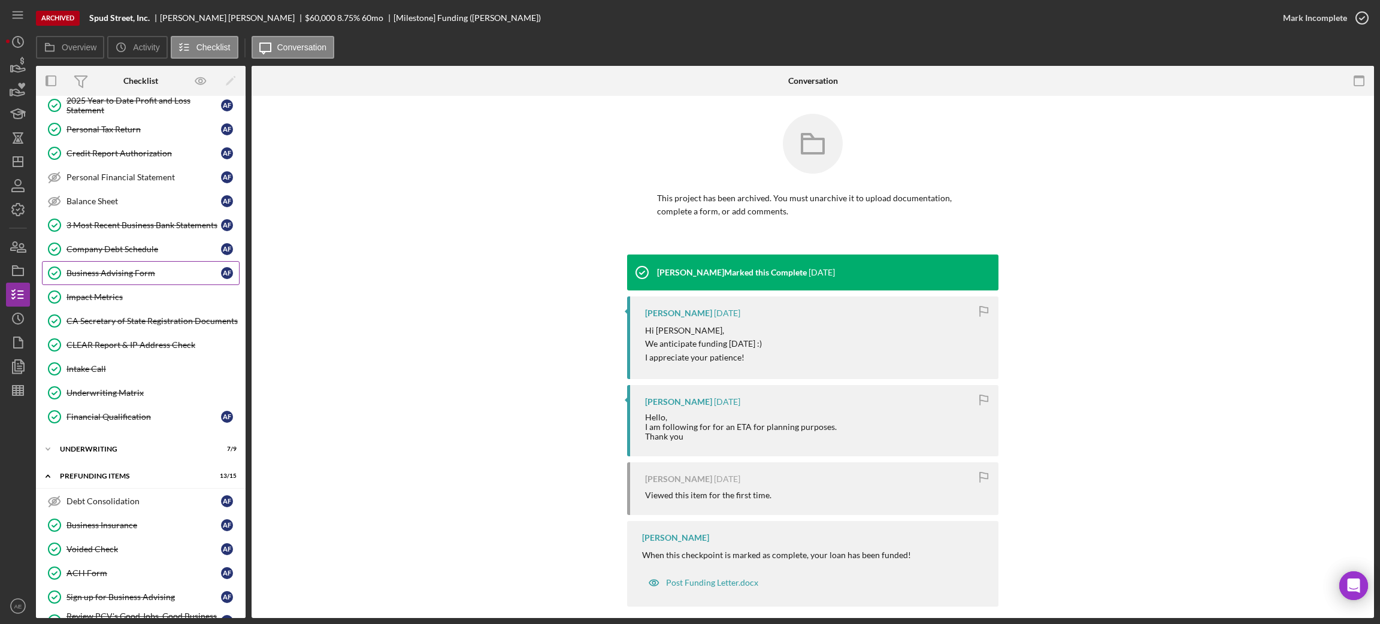
click at [117, 271] on div "Business Advising Form" at bounding box center [143, 273] width 154 height 10
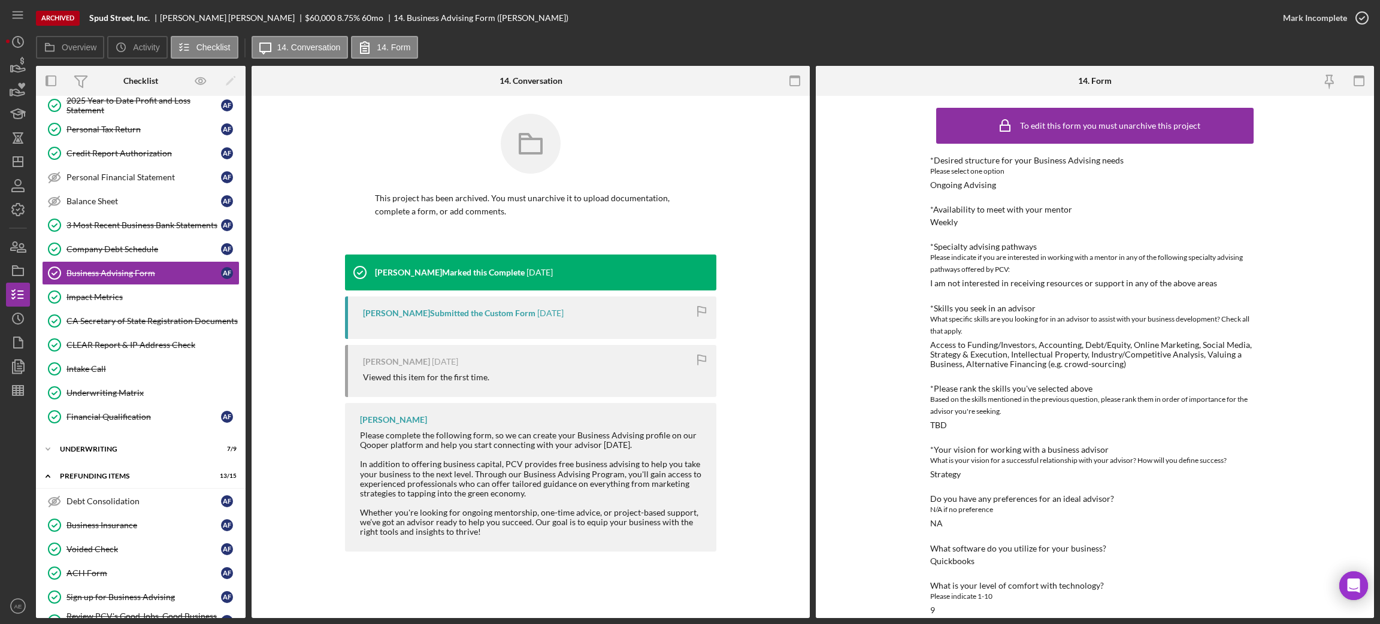
scroll to position [14, 0]
